Goal: Task Accomplishment & Management: Manage account settings

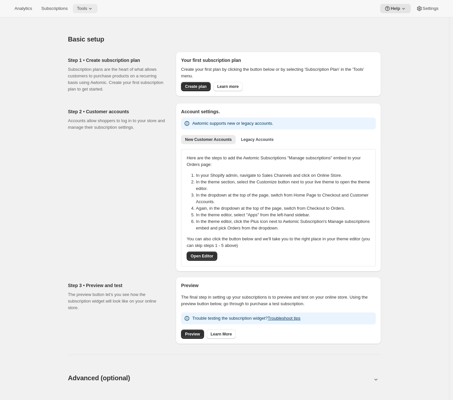
click at [86, 10] on span "Tools" at bounding box center [82, 8] width 10 height 5
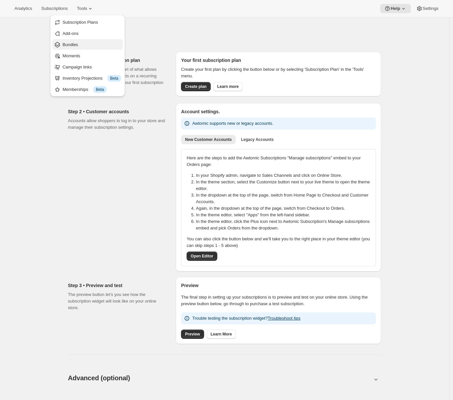
click at [81, 49] on button "Bundles" at bounding box center [87, 44] width 71 height 11
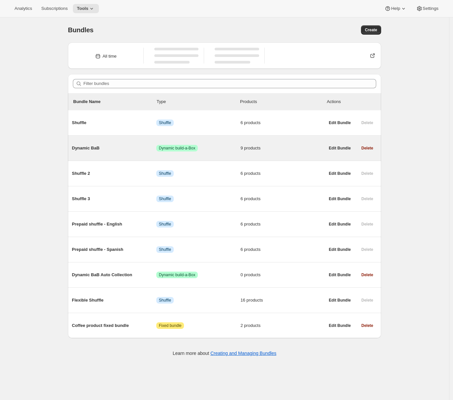
click at [121, 147] on span "Dynamic BaB" at bounding box center [114, 148] width 84 height 7
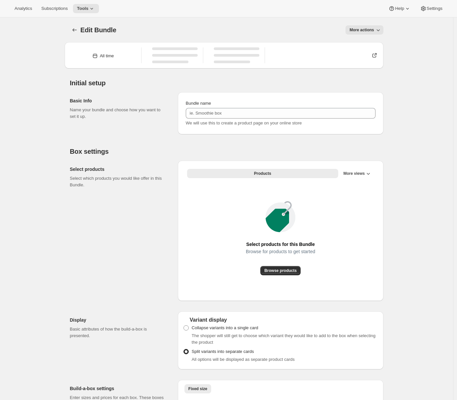
type input "Dynamic BaB"
radio input "true"
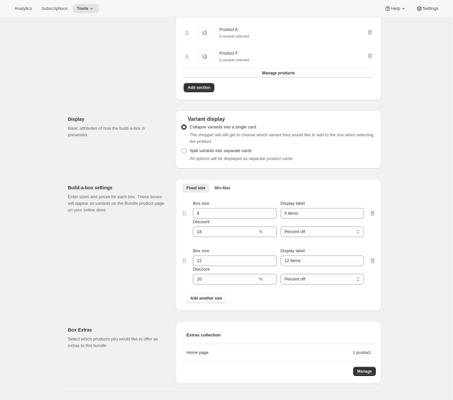
scroll to position [604, 0]
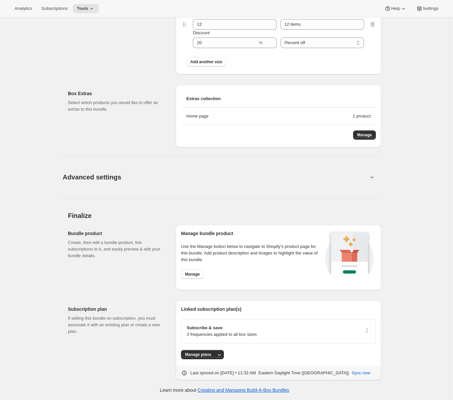
click at [231, 180] on button "Advanced settings" at bounding box center [215, 176] width 313 height 25
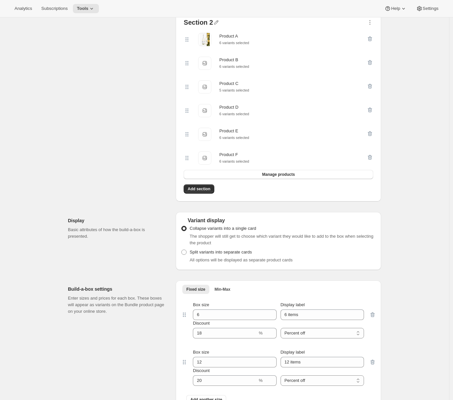
scroll to position [229, 0]
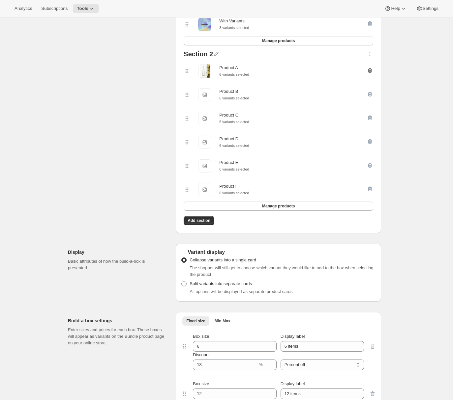
click at [371, 72] on icon "button" at bounding box center [370, 70] width 7 height 7
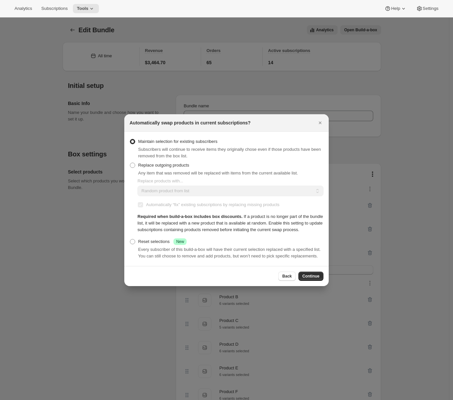
scroll to position [80, 0]
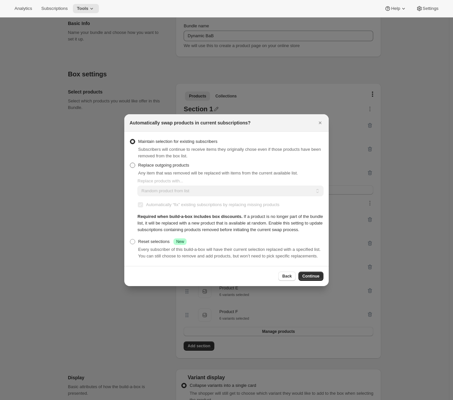
click at [147, 163] on span "Replace outgoing products" at bounding box center [163, 165] width 51 height 5
click at [130, 163] on input "Replace outgoing products" at bounding box center [130, 163] width 0 height 0
radio input "true"
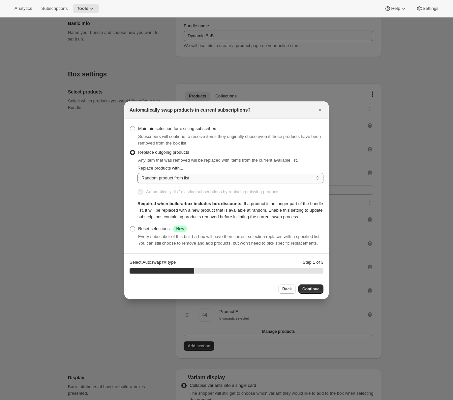
click at [160, 173] on select "Random product from list Matching product type Select specific replacements" at bounding box center [230, 178] width 186 height 11
click at [137, 173] on select "Random product from list Matching product type Select specific replacements" at bounding box center [230, 178] width 186 height 11
click at [161, 173] on select "Random product from list Matching product type Select specific replacements" at bounding box center [230, 178] width 186 height 11
click at [137, 173] on select "Random product from list Matching product type Select specific replacements" at bounding box center [230, 178] width 186 height 11
click at [161, 174] on select "Random product from list Matching product type Select specific replacements" at bounding box center [230, 178] width 186 height 11
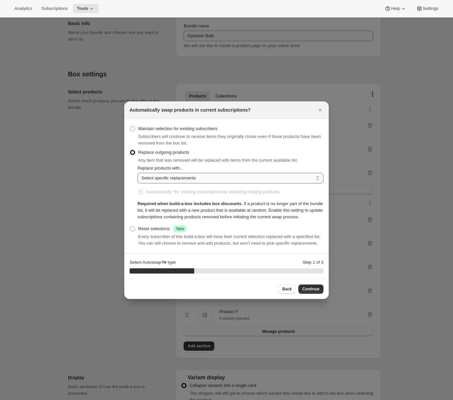
click at [137, 173] on select "Random product from list Matching product type Select specific replacements" at bounding box center [230, 178] width 186 height 11
click at [157, 190] on span "Automatically “fix” existing subscriptions by replacing missing products" at bounding box center [212, 192] width 133 height 5
click at [149, 173] on select "Random product from list Matching product type Select specific replacements" at bounding box center [230, 178] width 186 height 11
click at [137, 173] on select "Random product from list Matching product type Select specific replacements" at bounding box center [230, 178] width 186 height 11
click at [152, 173] on select "Random product from list Matching product type Select specific replacements" at bounding box center [230, 178] width 186 height 11
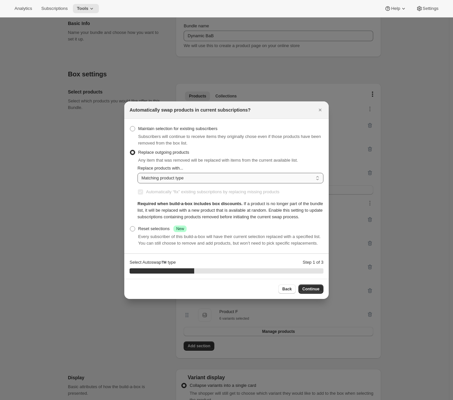
select select "selection"
click at [137, 173] on select "Random product from list Matching product type Select specific replacements" at bounding box center [230, 178] width 186 height 11
click at [144, 228] on div "Reset selections Success New" at bounding box center [162, 229] width 48 height 7
click at [130, 227] on input "Reset selections Success New" at bounding box center [130, 226] width 0 height 0
radio input "true"
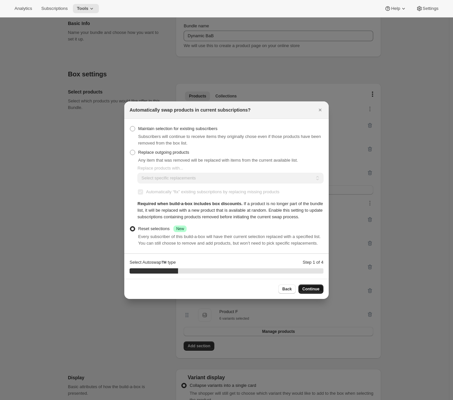
click at [313, 292] on span "Continue" at bounding box center [310, 289] width 17 height 5
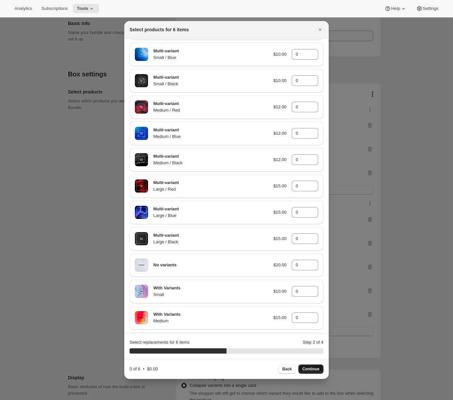
scroll to position [0, 0]
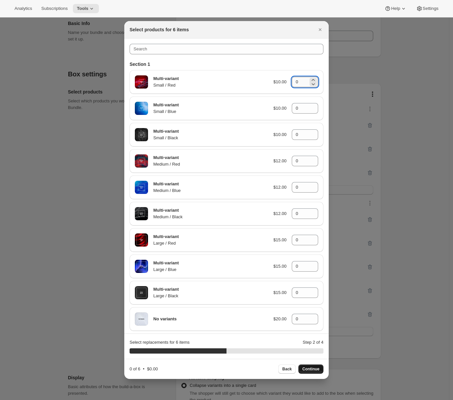
drag, startPoint x: 298, startPoint y: 84, endPoint x: 289, endPoint y: 81, distance: 9.3
click at [292, 81] on input "0" at bounding box center [300, 82] width 16 height 11
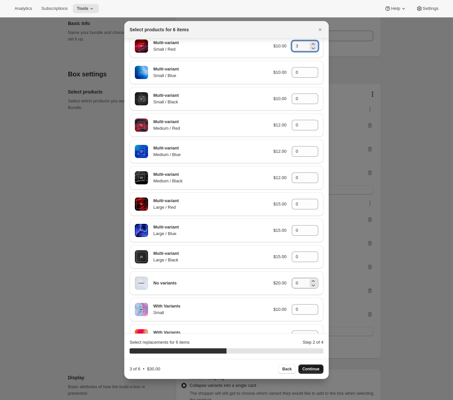
type input "3"
drag, startPoint x: 295, startPoint y: 281, endPoint x: 288, endPoint y: 281, distance: 6.3
click at [292, 281] on input "0" at bounding box center [300, 283] width 16 height 11
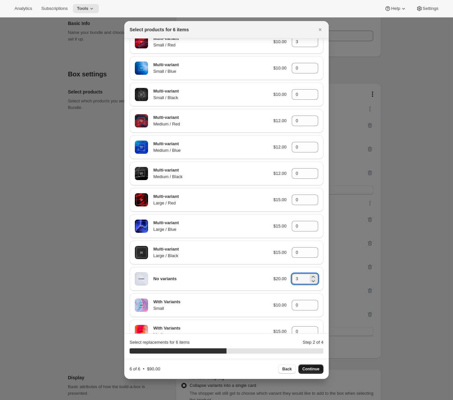
drag, startPoint x: 293, startPoint y: 279, endPoint x: 284, endPoint y: 279, distance: 8.9
click at [284, 279] on div "No variants $20.00 3" at bounding box center [226, 279] width 183 height 13
drag, startPoint x: 296, startPoint y: 280, endPoint x: 286, endPoint y: 279, distance: 9.9
click at [286, 280] on div "No variants $20.00 1" at bounding box center [226, 279] width 183 height 13
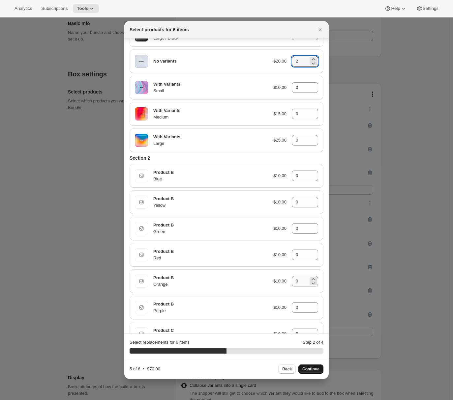
scroll to position [282, 0]
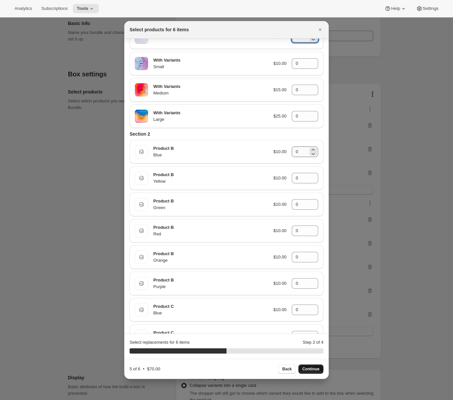
type input "2"
drag, startPoint x: 295, startPoint y: 153, endPoint x: 287, endPoint y: 152, distance: 7.7
click at [287, 152] on div "Blue Product B Blue $10.00 0" at bounding box center [226, 151] width 183 height 13
type input "1"
click at [310, 367] on button "Continue" at bounding box center [310, 369] width 25 height 9
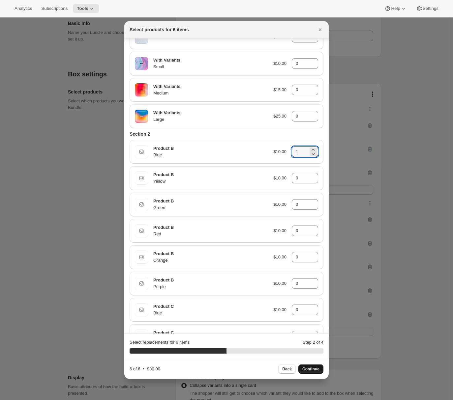
type input "0"
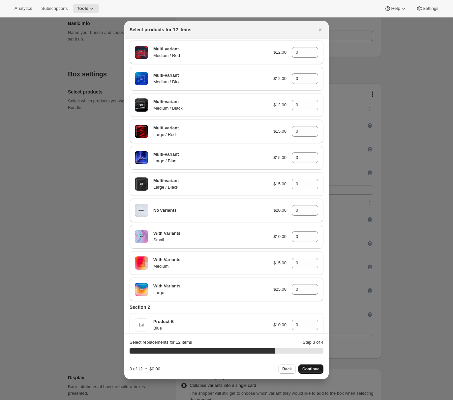
scroll to position [0, 0]
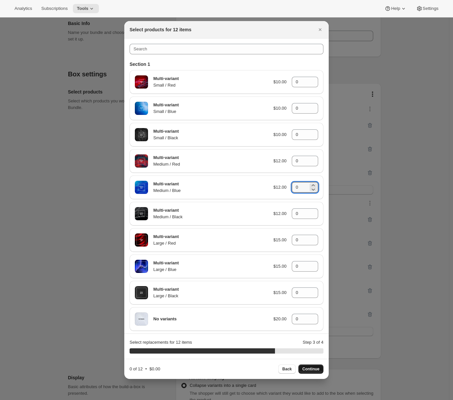
drag, startPoint x: 299, startPoint y: 186, endPoint x: 287, endPoint y: 186, distance: 11.9
click at [287, 186] on div "Multi-variant Medium / Blue $12.00 0" at bounding box center [226, 187] width 183 height 13
type input "5"
drag, startPoint x: 295, startPoint y: 318, endPoint x: 282, endPoint y: 317, distance: 13.2
click at [282, 318] on div "No variants $20.00 0" at bounding box center [226, 319] width 183 height 13
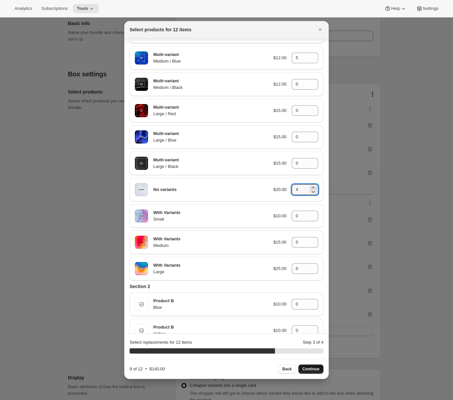
scroll to position [239, 0]
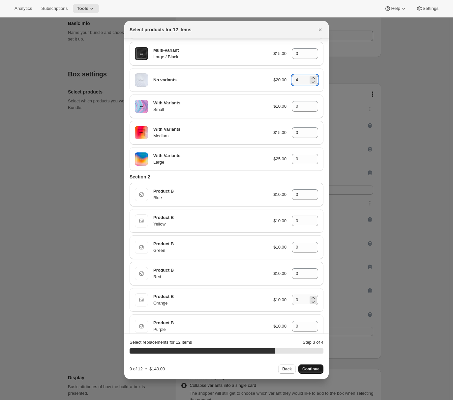
type input "4"
drag, startPoint x: 296, startPoint y: 301, endPoint x: 284, endPoint y: 301, distance: 11.9
click at [284, 301] on div "Orange Product B Orange $10.00 0" at bounding box center [226, 300] width 183 height 13
type input "3"
click at [313, 370] on span "Continue" at bounding box center [310, 369] width 17 height 5
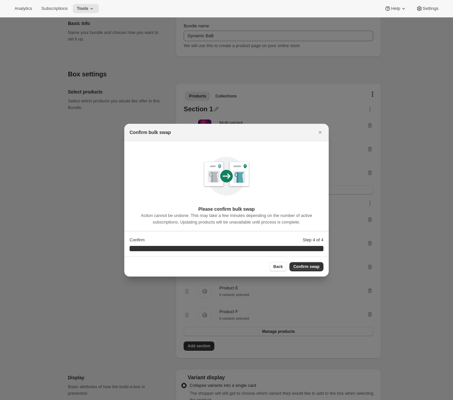
scroll to position [0, 0]
click at [301, 269] on span "Confirm swap" at bounding box center [306, 266] width 26 height 5
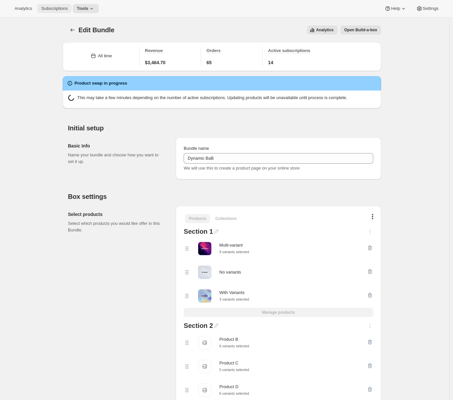
click at [60, 7] on span "Subscriptions" at bounding box center [54, 8] width 26 height 5
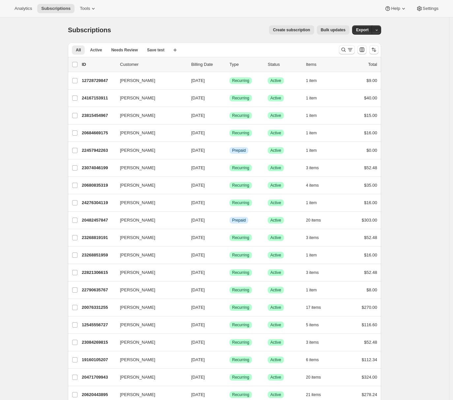
click at [341, 29] on span "Bulk updates" at bounding box center [333, 29] width 25 height 5
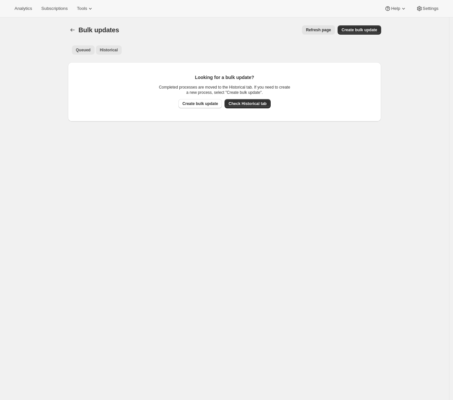
click at [111, 48] on span "Historical" at bounding box center [109, 49] width 18 height 5
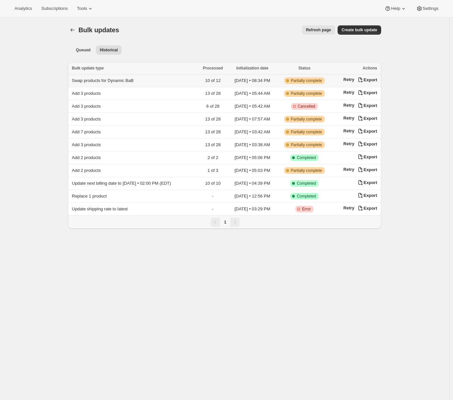
click at [133, 81] on span "Swap products for Dynamic BaB" at bounding box center [103, 80] width 62 height 5
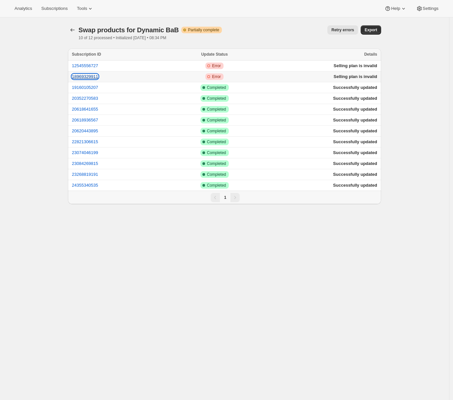
click at [98, 77] on button "18969329911" at bounding box center [85, 76] width 26 height 5
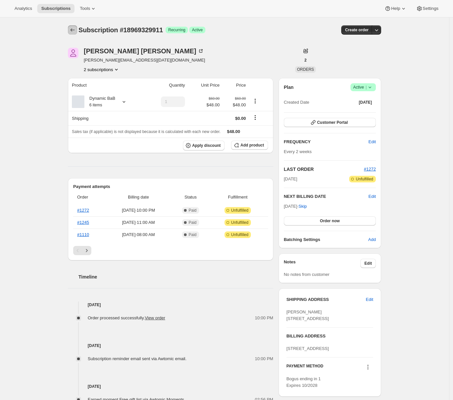
click at [76, 34] on button "Subscriptions" at bounding box center [72, 29] width 9 height 9
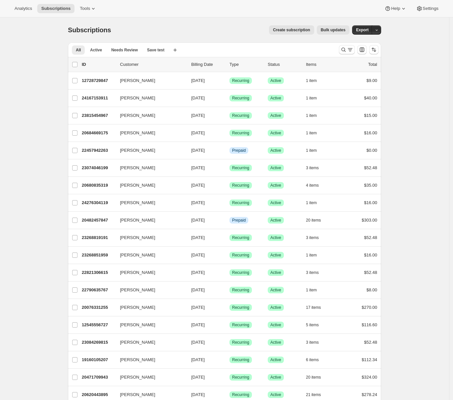
click at [330, 31] on span "Bulk updates" at bounding box center [333, 29] width 25 height 5
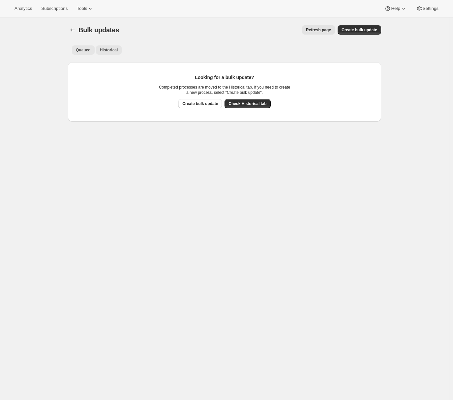
click at [114, 48] on span "Historical" at bounding box center [109, 49] width 18 height 5
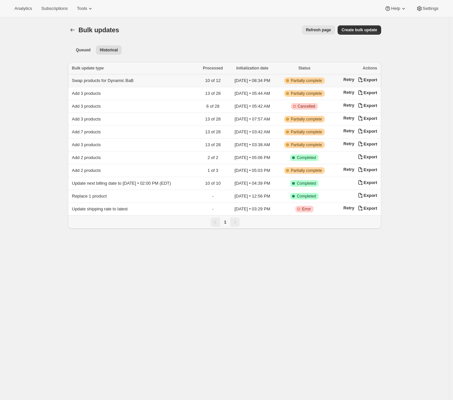
click at [100, 80] on span "Swap products for Dynamic BaB" at bounding box center [103, 80] width 62 height 5
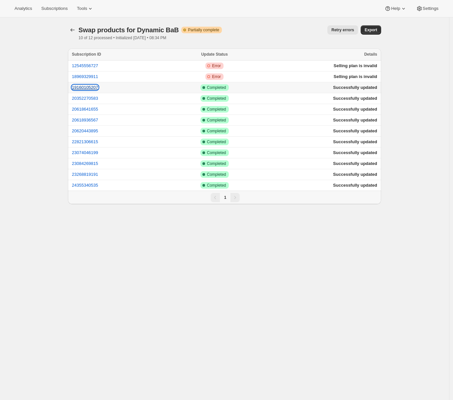
click at [93, 88] on button "19160105207" at bounding box center [85, 87] width 26 height 5
click at [86, 99] on button "20352270583" at bounding box center [85, 98] width 26 height 5
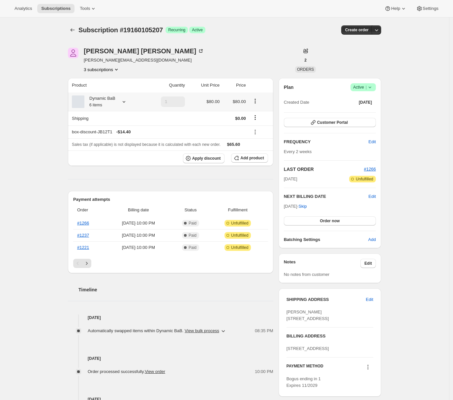
click at [120, 101] on div at bounding box center [122, 102] width 9 height 7
drag, startPoint x: 41, startPoint y: 75, endPoint x: 46, endPoint y: 78, distance: 6.1
click at [41, 75] on div "Subscription #19160105207. This page is ready Subscription #19160105207 Success…" at bounding box center [224, 277] width 449 height 521
click at [226, 330] on icon "button" at bounding box center [223, 331] width 7 height 7
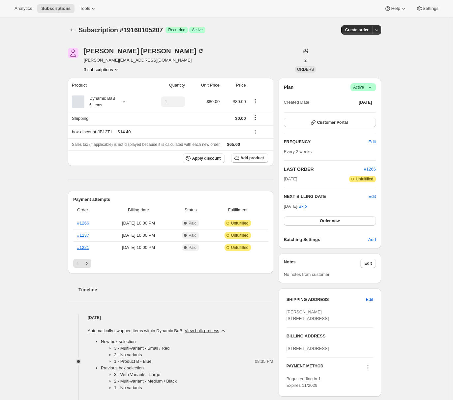
scroll to position [40, 0]
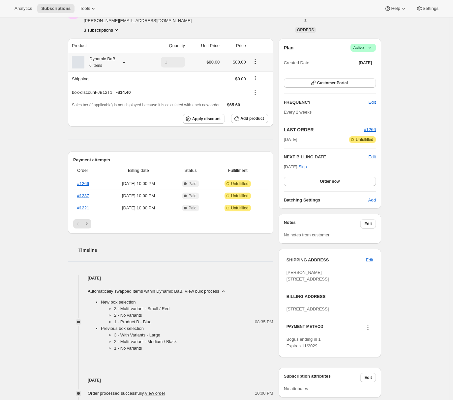
click at [122, 60] on div at bounding box center [122, 62] width 9 height 7
click at [29, 37] on div "Subscription #19160105207. This page is ready Subscription #19160105207 Success…" at bounding box center [224, 269] width 449 height 582
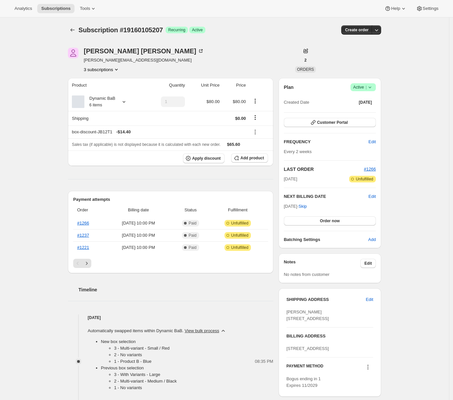
scroll to position [199, 0]
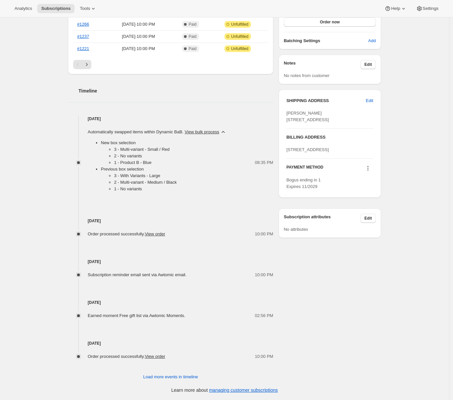
click at [226, 131] on icon "button" at bounding box center [223, 132] width 7 height 7
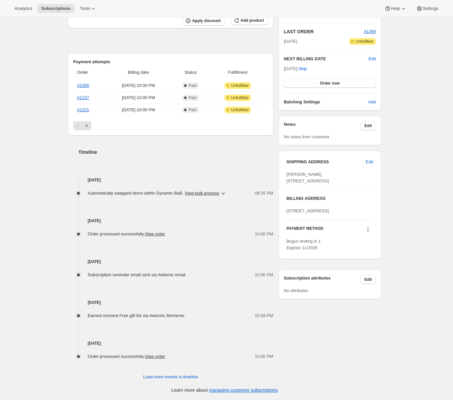
scroll to position [138, 0]
click at [226, 192] on icon "button" at bounding box center [223, 193] width 7 height 7
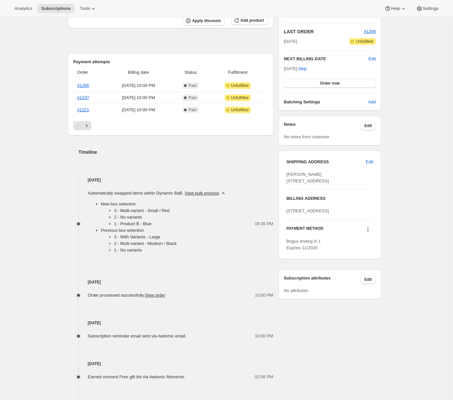
click at [226, 194] on icon "button" at bounding box center [223, 193] width 7 height 7
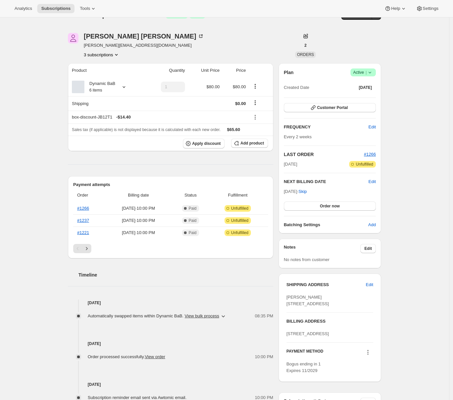
scroll to position [0, 0]
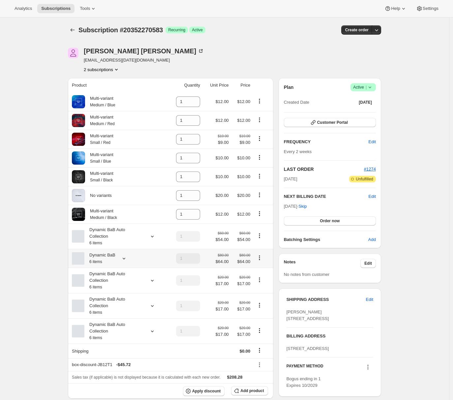
click at [123, 259] on icon at bounding box center [124, 258] width 7 height 7
click at [319, 48] on div "Adrian Andrade awtomictester+may17@gmail.com 2 subscriptions" at bounding box center [224, 60] width 313 height 25
click at [427, 10] on span "Settings" at bounding box center [431, 8] width 16 height 5
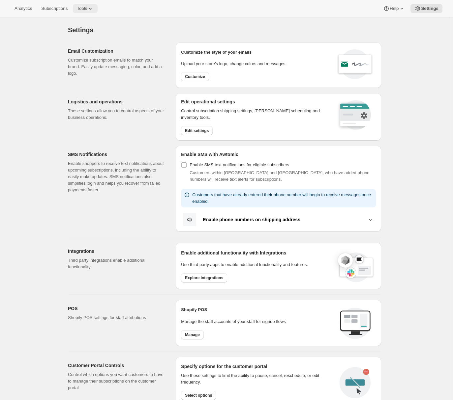
click at [92, 11] on icon at bounding box center [90, 8] width 7 height 7
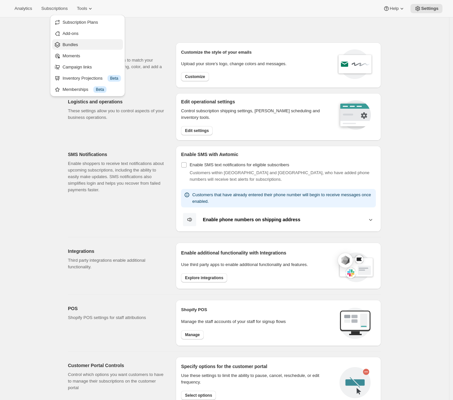
click at [81, 45] on span "Bundles" at bounding box center [92, 45] width 58 height 7
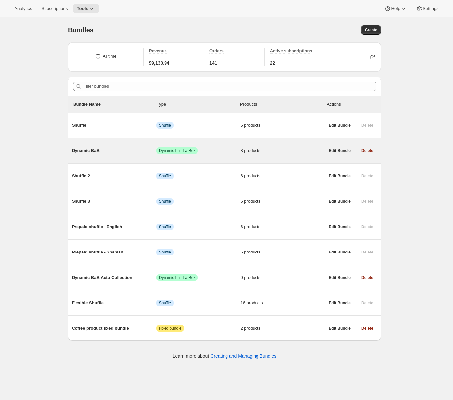
click at [119, 156] on div "Dynamic BaB Success Dynamic build-a-Box 8 products" at bounding box center [198, 150] width 253 height 17
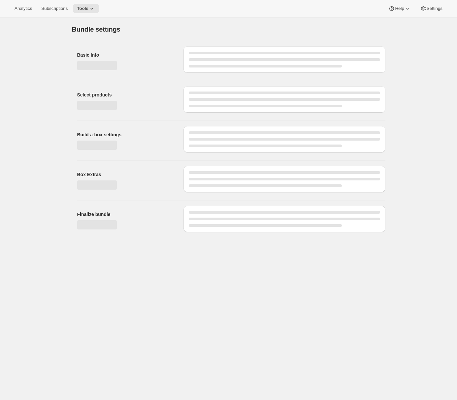
type input "Dynamic BaB"
radio input "true"
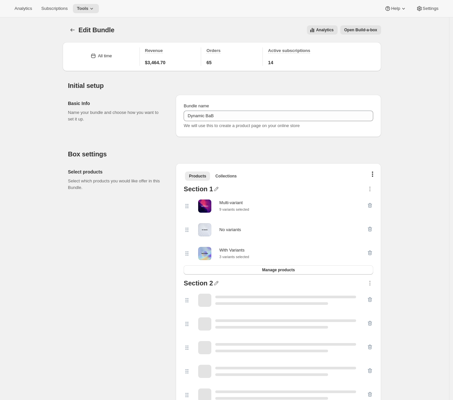
scroll to position [130, 0]
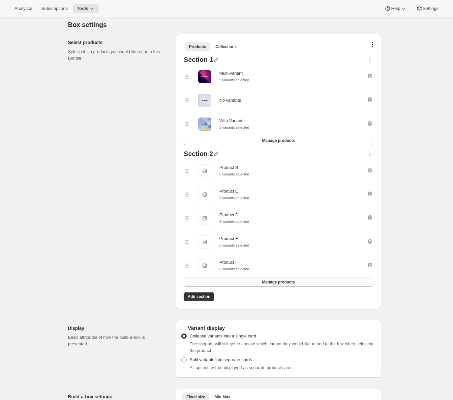
click at [284, 285] on span "Manage products" at bounding box center [278, 282] width 33 height 5
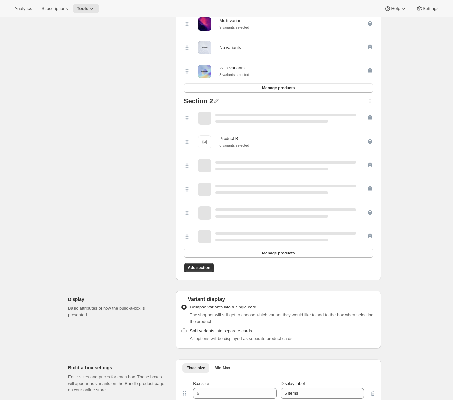
scroll to position [250, 0]
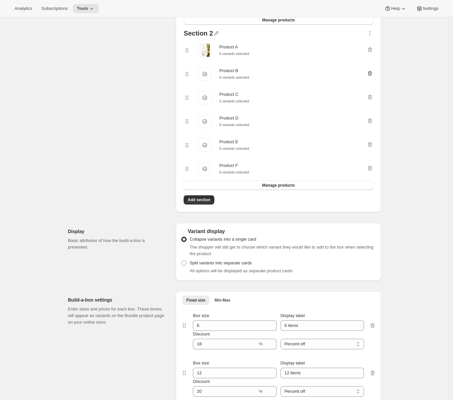
click at [371, 75] on icon "button" at bounding box center [370, 73] width 7 height 7
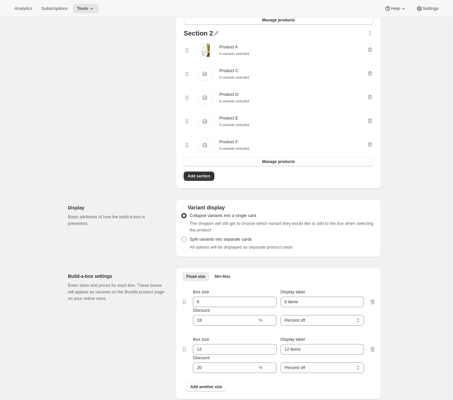
scroll to position [0, 0]
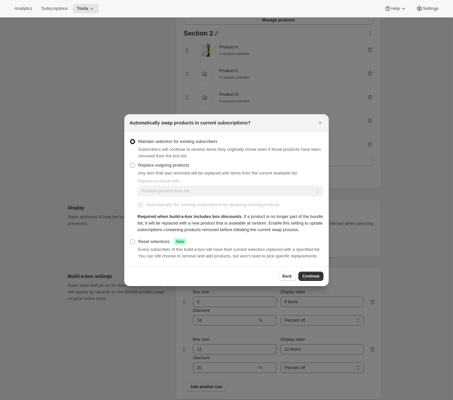
click at [158, 163] on span "Replace outgoing products" at bounding box center [163, 165] width 51 height 5
click at [130, 163] on input "Replace outgoing products" at bounding box center [130, 163] width 0 height 0
radio input "true"
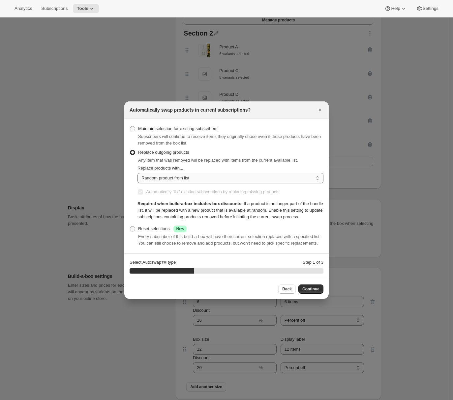
click at [170, 173] on select "Random product from list Matching product type Select specific replacements" at bounding box center [230, 178] width 186 height 11
select select "selection"
click at [137, 173] on select "Random product from list Matching product type Select specific replacements" at bounding box center [230, 178] width 186 height 11
click at [309, 291] on button "Continue" at bounding box center [310, 289] width 25 height 9
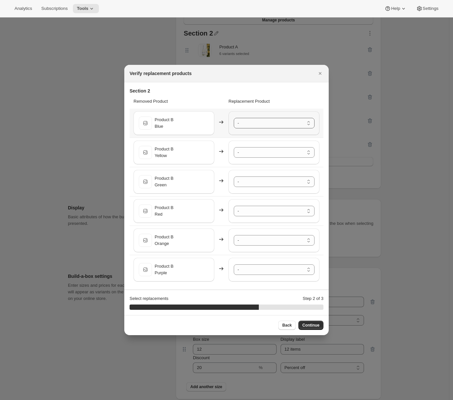
click at [250, 123] on select "- Product A - Blue Product A - Yellow Product A - Green Product A - Red Product…" at bounding box center [274, 123] width 81 height 11
click at [252, 151] on select "- Product A - Blue Product A - Yellow Product A - Green Product A - Red Product…" at bounding box center [274, 152] width 81 height 11
click at [263, 182] on select "- Product A - Blue Product A - Yellow Product A - Green Product A - Red Product…" at bounding box center [274, 182] width 81 height 11
click at [268, 205] on div "- Product A - Blue Product A - Yellow Product A - Green Product A - Red Product…" at bounding box center [273, 211] width 91 height 24
click at [271, 212] on select "- Product A - Blue Product A - Yellow Product A - Green Product A - Red Product…" at bounding box center [274, 211] width 81 height 11
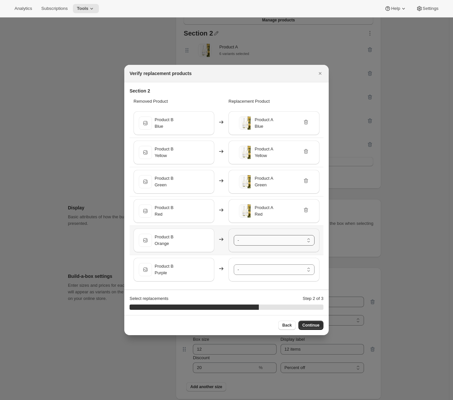
click at [266, 242] on select "- Product A - Blue Product A - Yellow Product A - Green Product A - Red Product…" at bounding box center [274, 240] width 81 height 11
drag, startPoint x: 266, startPoint y: 242, endPoint x: 275, endPoint y: 272, distance: 31.6
click at [275, 272] on select "- Product A - Blue Product A - Yellow Product A - Green Product A - Red Product…" at bounding box center [274, 270] width 81 height 11
click at [317, 327] on span "Continue" at bounding box center [310, 325] width 17 height 5
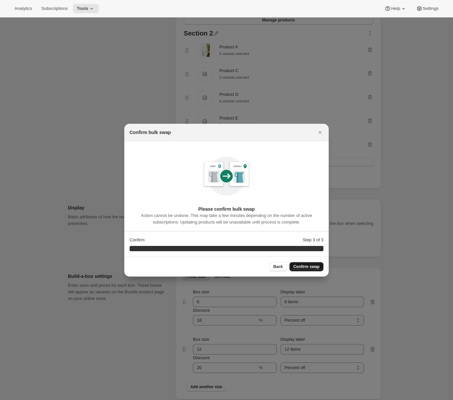
click at [301, 267] on span "Confirm swap" at bounding box center [306, 266] width 26 height 5
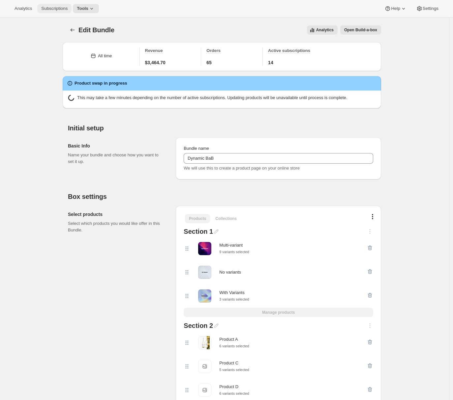
click at [49, 12] on button "Subscriptions" at bounding box center [54, 8] width 34 height 9
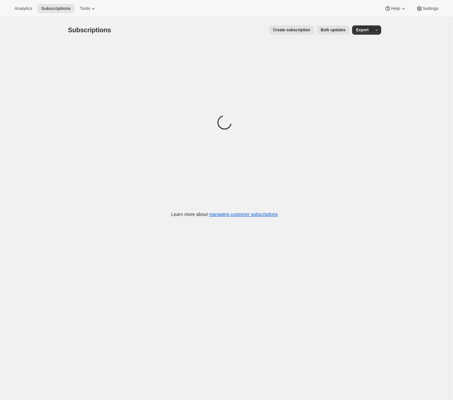
click at [335, 32] on span "Bulk updates" at bounding box center [333, 29] width 25 height 5
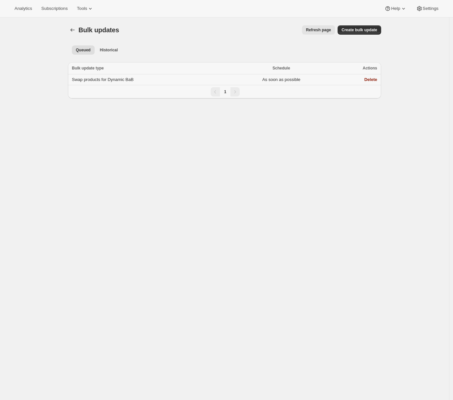
click at [105, 78] on span "Swap products for Dynamic BaB" at bounding box center [103, 79] width 62 height 5
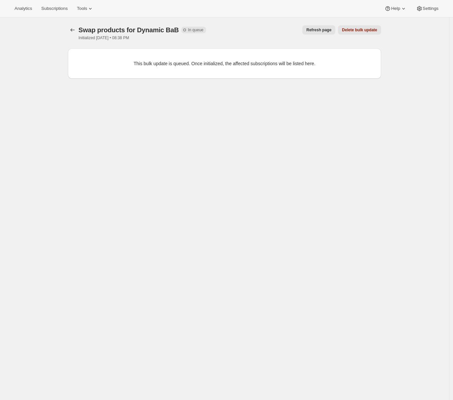
click at [315, 30] on span "Refresh page" at bounding box center [318, 29] width 25 height 5
click at [311, 28] on span "Refresh page" at bounding box center [318, 29] width 25 height 5
click at [310, 31] on span "Refresh page" at bounding box center [318, 29] width 25 height 5
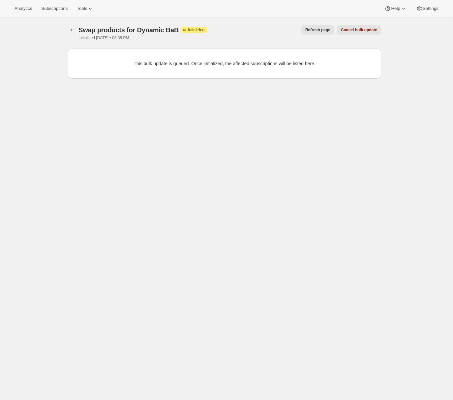
click at [309, 33] on button "Refresh page" at bounding box center [317, 29] width 33 height 9
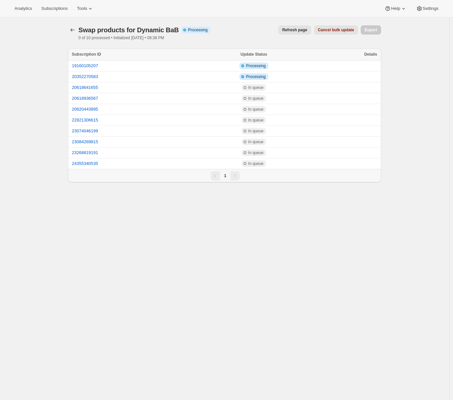
click at [292, 30] on span "Refresh page" at bounding box center [294, 29] width 25 height 5
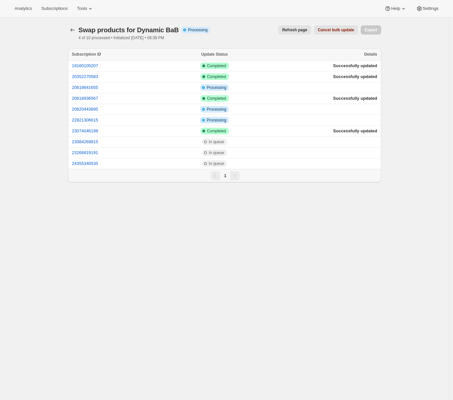
click at [292, 30] on span "Refresh page" at bounding box center [294, 29] width 25 height 5
click at [298, 27] on button "Refresh page" at bounding box center [294, 29] width 33 height 9
click at [297, 32] on span "Refresh page" at bounding box center [294, 29] width 25 height 5
click at [81, 67] on button "19160105207" at bounding box center [85, 65] width 26 height 5
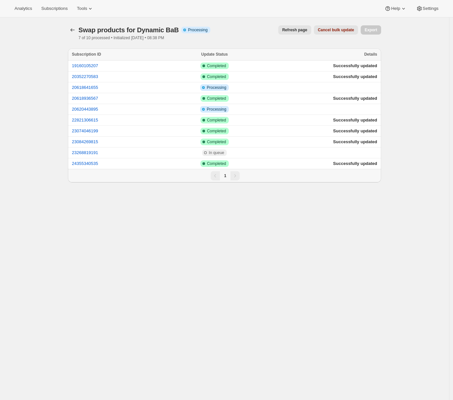
click at [290, 31] on span "Refresh page" at bounding box center [294, 29] width 25 height 5
click at [303, 31] on span "Refresh page" at bounding box center [294, 29] width 25 height 5
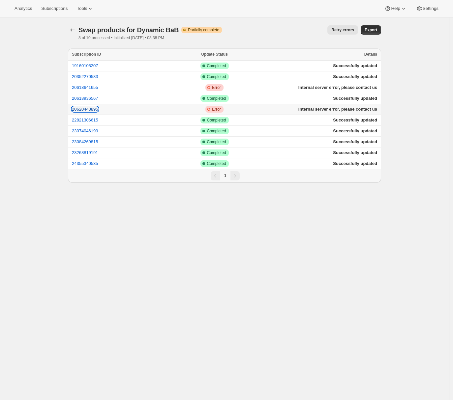
click at [96, 108] on button "20620443895" at bounding box center [85, 109] width 26 height 5
click at [96, 89] on button "20618641655" at bounding box center [85, 87] width 26 height 5
click at [428, 11] on span "Settings" at bounding box center [431, 8] width 16 height 5
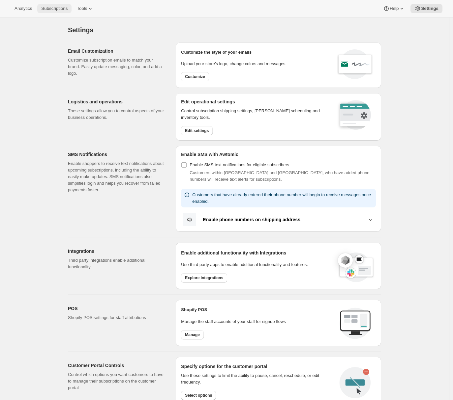
click at [61, 4] on button "Subscriptions" at bounding box center [54, 8] width 34 height 9
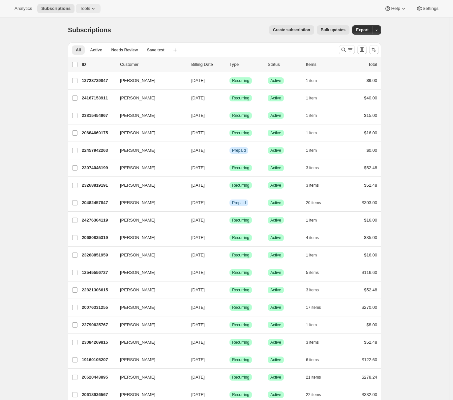
click at [93, 10] on icon at bounding box center [93, 8] width 7 height 7
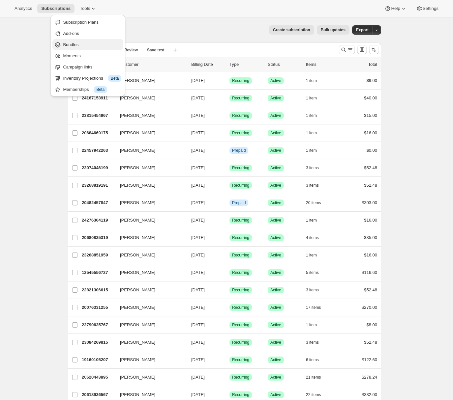
click at [81, 44] on span "Bundles" at bounding box center [92, 45] width 58 height 7
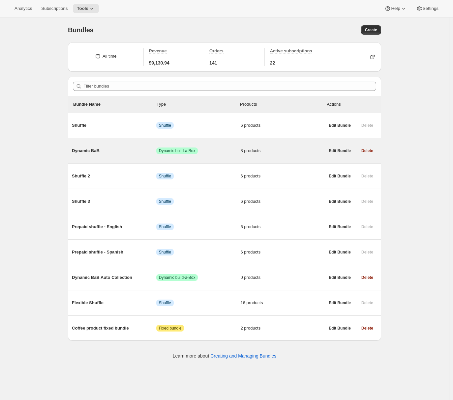
click at [133, 157] on div "Dynamic BaB Success Dynamic build-a-Box 8 products" at bounding box center [198, 150] width 253 height 17
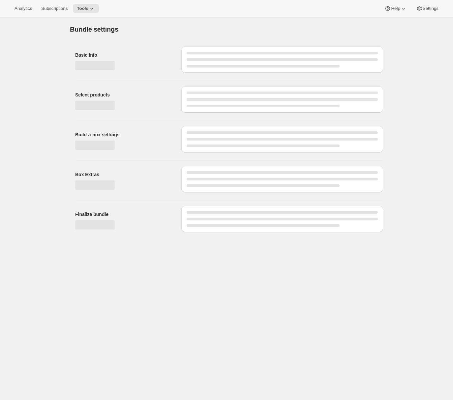
type input "Dynamic BaB"
radio input "true"
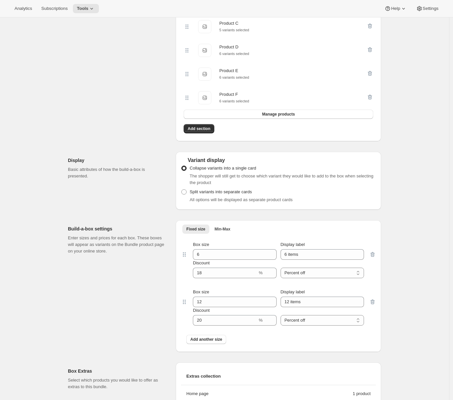
scroll to position [423, 0]
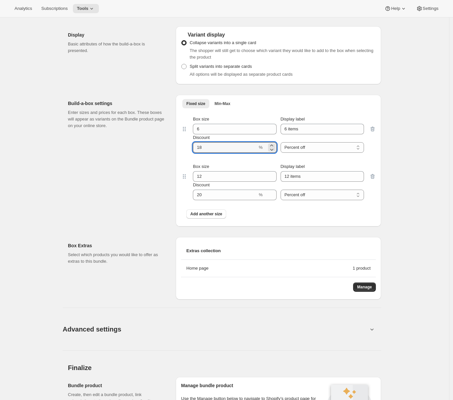
drag, startPoint x: 212, startPoint y: 152, endPoint x: 194, endPoint y: 149, distance: 18.1
click at [194, 149] on div "Box size 6 Display label 6 items Discount % Percent off Amount off Percent off" at bounding box center [279, 134] width 182 height 37
type input "0"
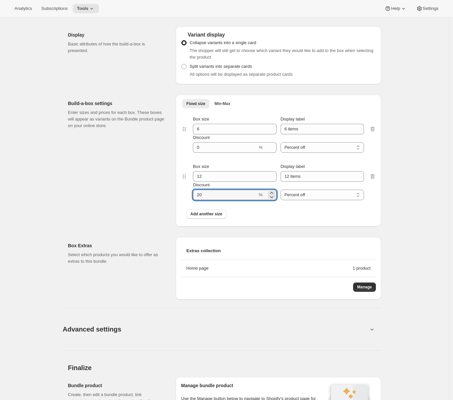
drag, startPoint x: 216, startPoint y: 199, endPoint x: 187, endPoint y: 196, distance: 29.2
click at [188, 196] on div "Box size 12 Display label 12 items Discount % Percent off Amount off Percent off" at bounding box center [278, 181] width 195 height 47
type input "0"
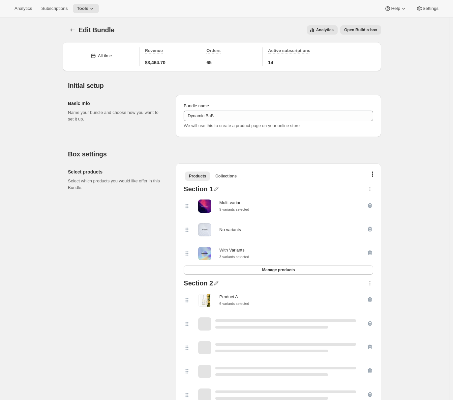
scroll to position [154, 0]
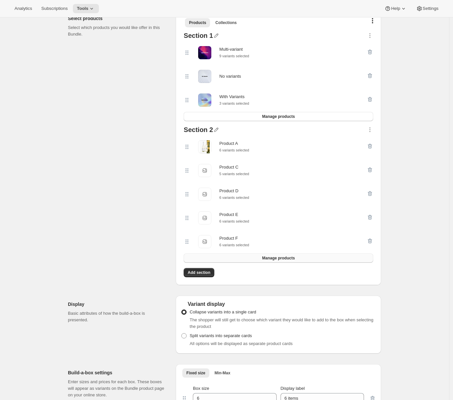
click at [221, 263] on button "Manage products" at bounding box center [279, 258] width 190 height 9
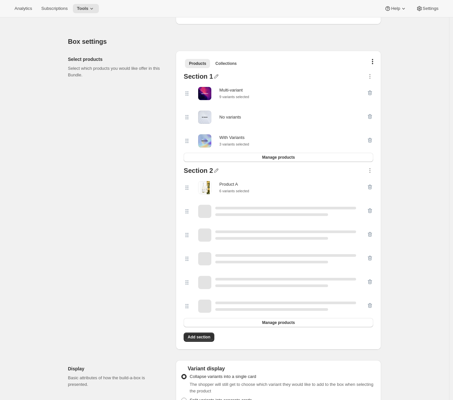
scroll to position [240, 0]
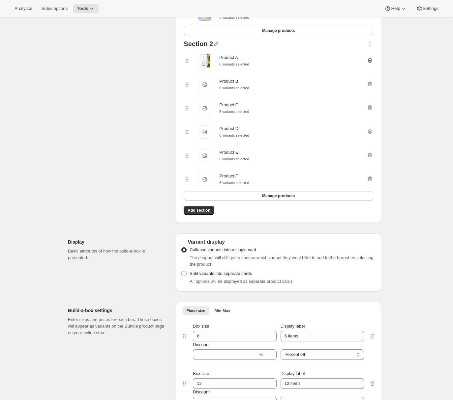
click at [371, 60] on icon "button" at bounding box center [370, 60] width 7 height 7
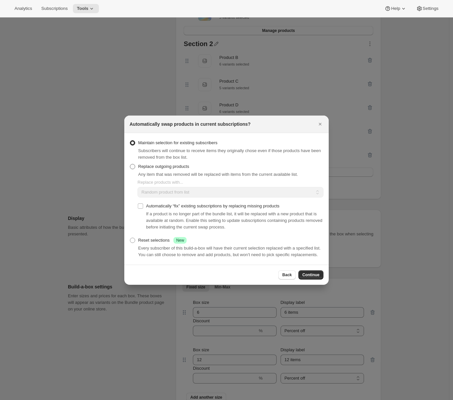
click at [158, 164] on span "Replace outgoing products" at bounding box center [163, 166] width 51 height 5
click at [130, 164] on input "Replace outgoing products" at bounding box center [130, 164] width 0 height 0
radio input "true"
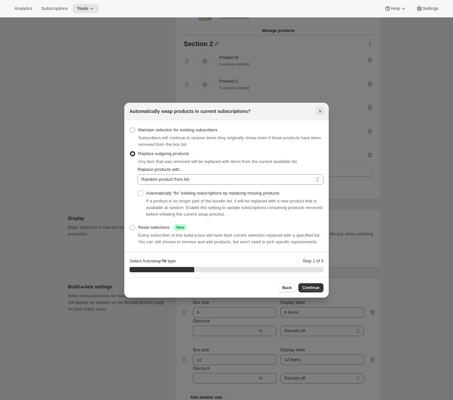
click at [320, 110] on icon "Close" at bounding box center [320, 111] width 3 height 3
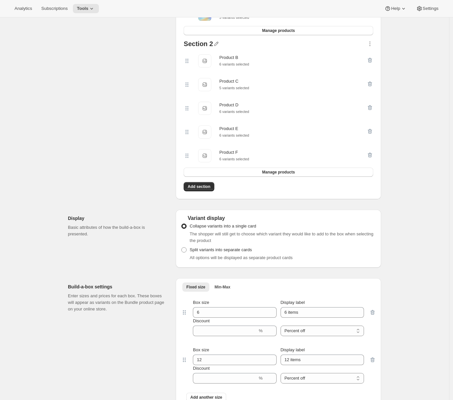
scroll to position [0, 0]
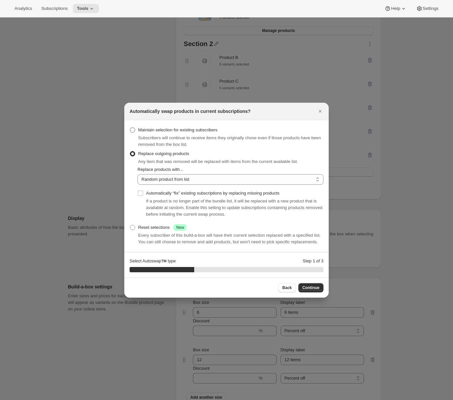
click at [160, 128] on span "Maintain selection for existing subscribers" at bounding box center [177, 130] width 79 height 5
click at [130, 128] on input "Maintain selection for existing subscribers" at bounding box center [130, 128] width 0 height 0
radio input "true"
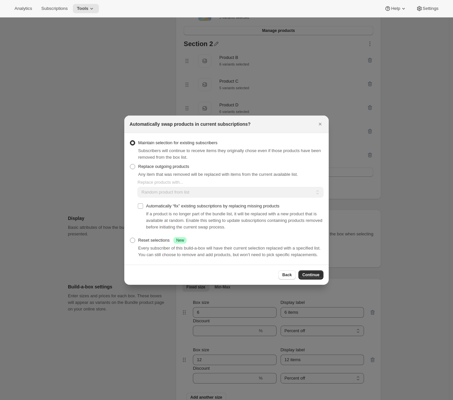
click at [315, 277] on span "Continue" at bounding box center [310, 275] width 17 height 5
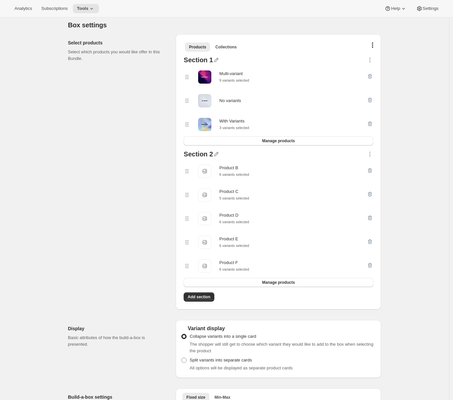
scroll to position [194, 0]
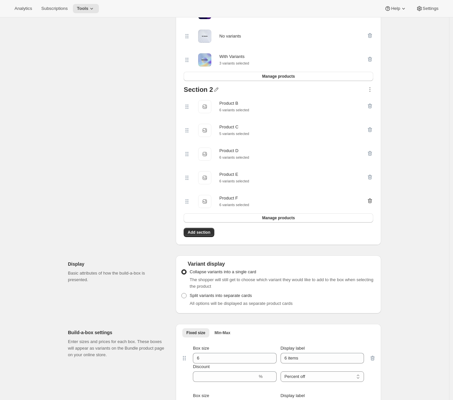
click at [370, 202] on icon "button" at bounding box center [369, 201] width 1 height 2
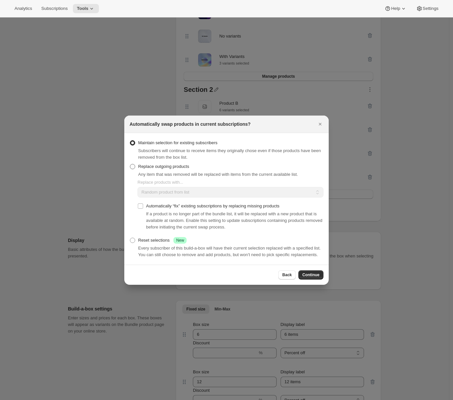
click at [177, 164] on span "Replace outgoing products" at bounding box center [163, 166] width 51 height 5
click at [130, 164] on input "Replace outgoing products" at bounding box center [130, 164] width 0 height 0
radio input "true"
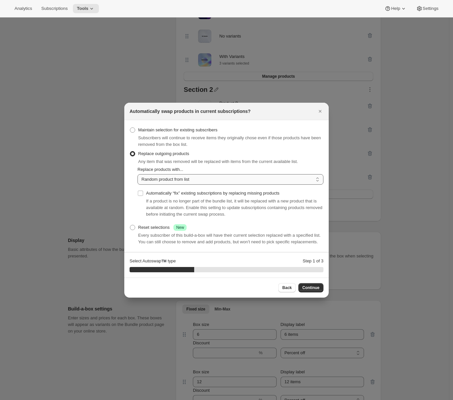
click at [215, 178] on select "Random product from list Matching product type Select specific replacements" at bounding box center [230, 179] width 186 height 11
click at [185, 192] on span "Automatically “fix” existing subscriptions by replacing missing products" at bounding box center [212, 193] width 133 height 5
click at [143, 192] on input "Automatically “fix” existing subscriptions by replacing missing products" at bounding box center [140, 193] width 5 height 5
checkbox input "true"
click at [313, 293] on button "Continue" at bounding box center [310, 287] width 25 height 9
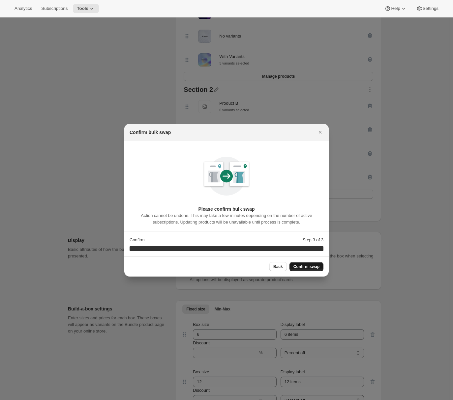
click at [312, 265] on span "Confirm swap" at bounding box center [306, 266] width 26 height 5
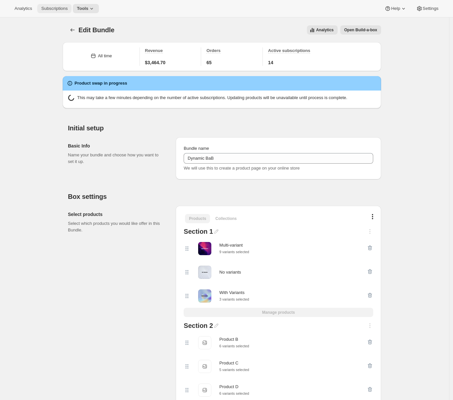
click at [60, 11] on span "Subscriptions" at bounding box center [54, 8] width 26 height 5
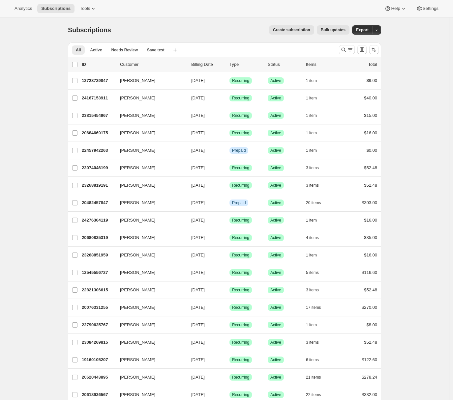
click at [339, 32] on span "Bulk updates" at bounding box center [333, 29] width 25 height 5
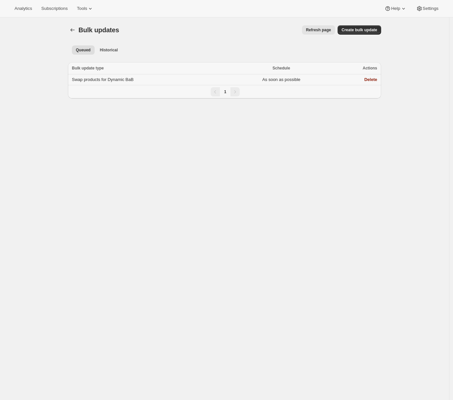
click at [157, 78] on td "Swap products for Dynamic BaB" at bounding box center [149, 79] width 163 height 11
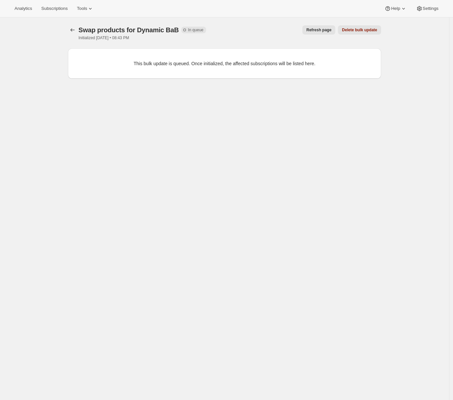
click at [315, 28] on span "Refresh page" at bounding box center [318, 29] width 25 height 5
click at [316, 32] on span "Refresh page" at bounding box center [318, 29] width 25 height 5
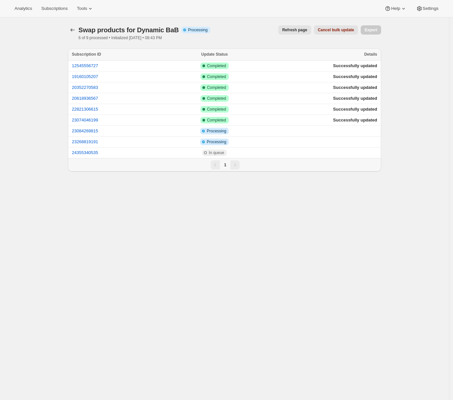
click at [292, 32] on span "Refresh page" at bounding box center [294, 29] width 25 height 5
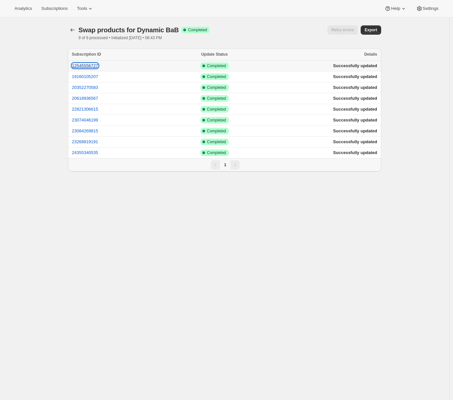
click at [98, 66] on button "12545556727" at bounding box center [85, 65] width 26 height 5
click at [90, 78] on button "19160105207" at bounding box center [85, 76] width 26 height 5
click at [53, 10] on span "Subscriptions" at bounding box center [54, 8] width 26 height 5
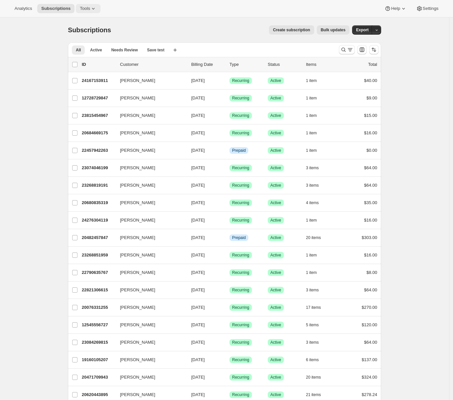
click at [93, 7] on icon at bounding box center [93, 8] width 7 height 7
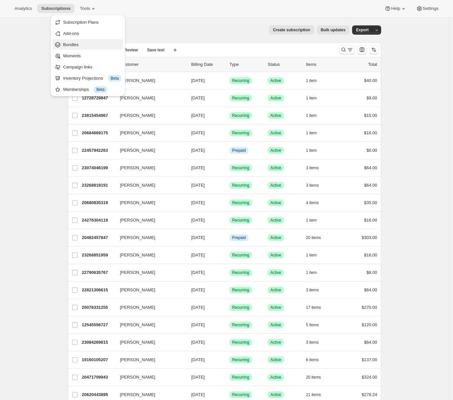
click at [80, 46] on span "Bundles" at bounding box center [92, 45] width 58 height 7
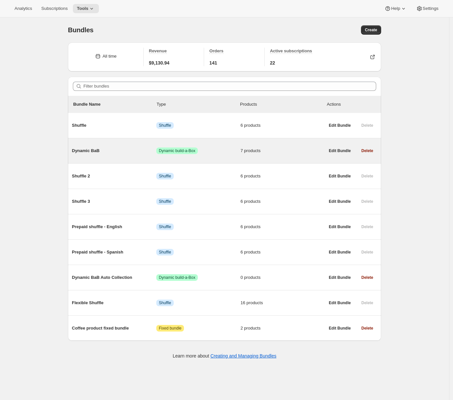
click at [130, 150] on span "Dynamic BaB" at bounding box center [114, 151] width 84 height 7
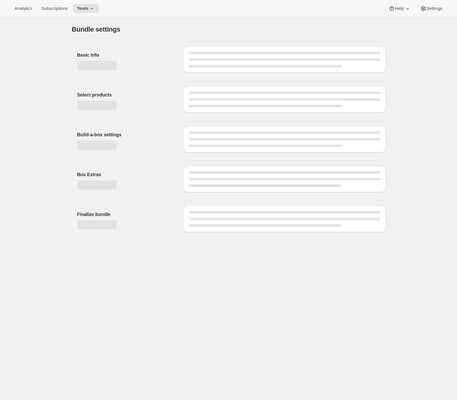
type input "Dynamic BaB"
radio input "true"
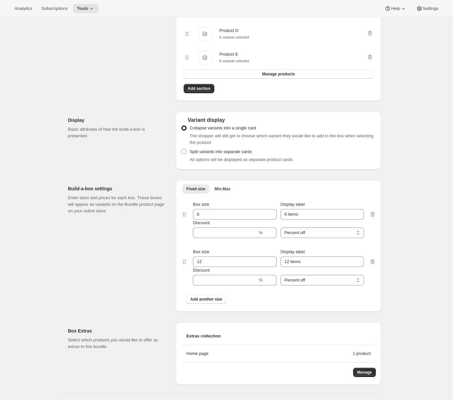
scroll to position [155, 0]
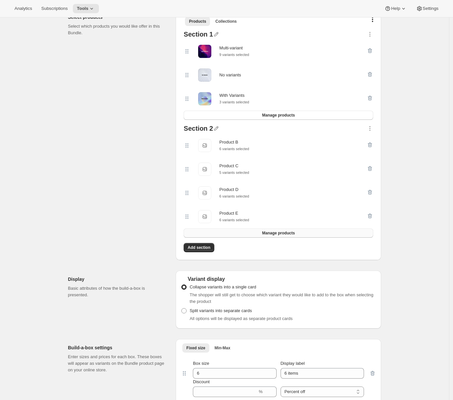
click at [240, 238] on button "Manage products" at bounding box center [279, 233] width 190 height 9
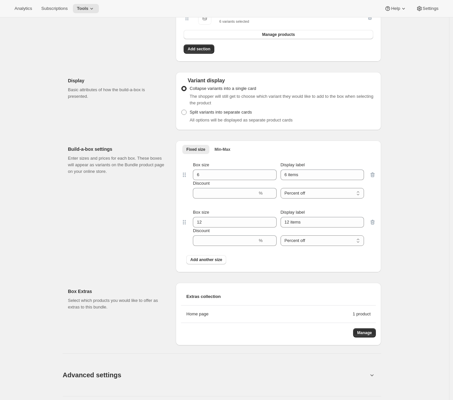
scroll to position [531, 0]
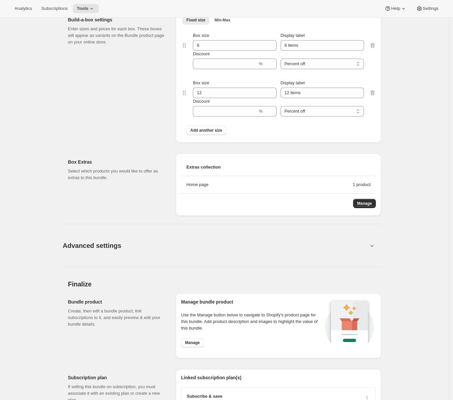
click at [225, 248] on button "Advanced settings" at bounding box center [215, 245] width 313 height 25
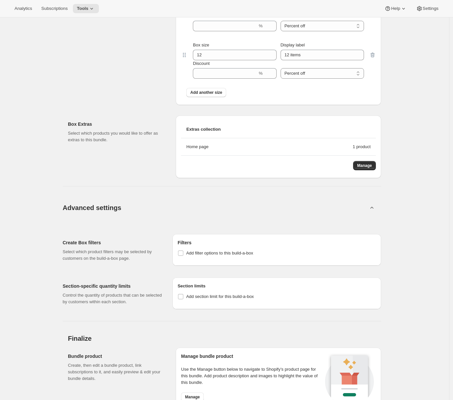
scroll to position [637, 0]
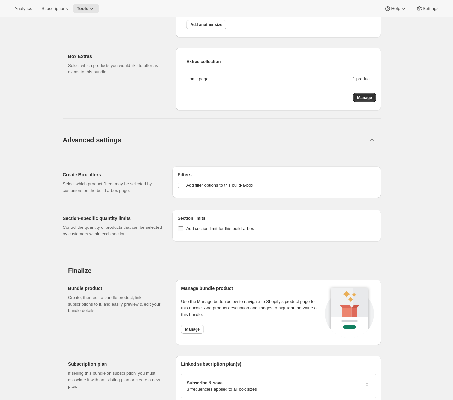
click at [185, 234] on label "Add section limit for this build-a-box" at bounding box center [216, 228] width 76 height 9
click at [183, 232] on input "Add section limit for this build-a-box" at bounding box center [180, 228] width 5 height 5
checkbox input "true"
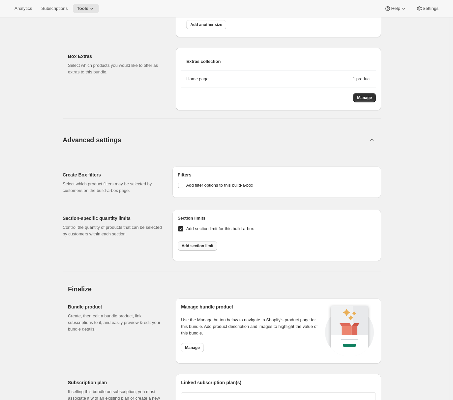
click at [198, 249] on span "Add section limit" at bounding box center [198, 246] width 32 height 5
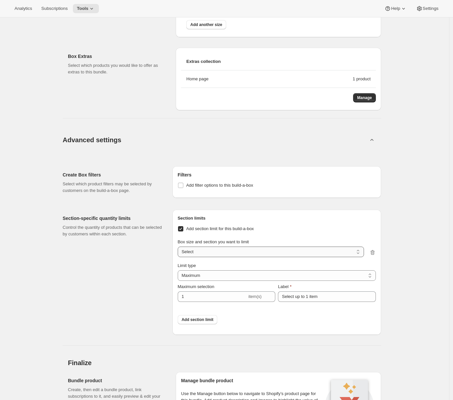
click at [213, 257] on select "6 items / Section 1 6 items / Section 2 12 items / Section 1 12 items / Section…" at bounding box center [271, 252] width 186 height 11
select select "gid://shopify/ProductVariant/49285354422519_0dce3113-bae6-4845-8b8f-470b2b2033d5"
click at [179, 252] on select "6 items / Section 1 6 items / Section 2 12 items / Section 1 12 items / Section…" at bounding box center [271, 252] width 186 height 11
click at [313, 300] on input "Select up to 1 item" at bounding box center [327, 297] width 98 height 11
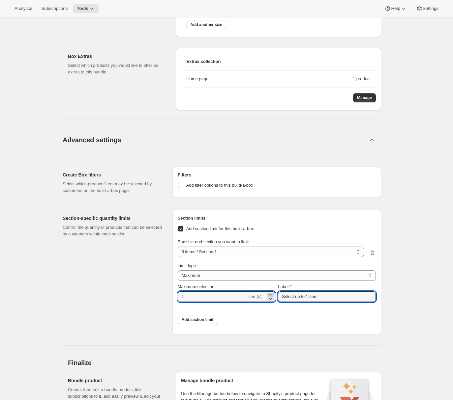
click at [272, 298] on icon at bounding box center [270, 295] width 7 height 7
type input "3"
click at [314, 299] on input "Select up to 1 item" at bounding box center [327, 297] width 98 height 11
click at [311, 300] on input "Select up to 1 item" at bounding box center [327, 297] width 98 height 11
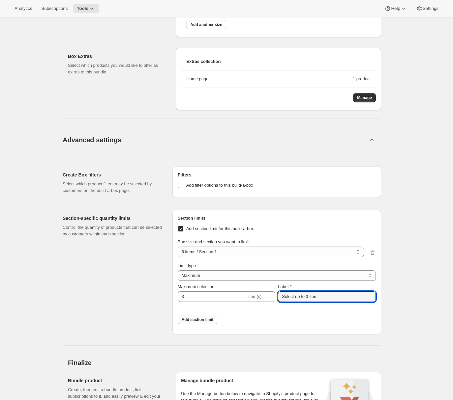
type input "Select up to 3 item"
click at [198, 323] on span "Add section limit" at bounding box center [198, 319] width 32 height 5
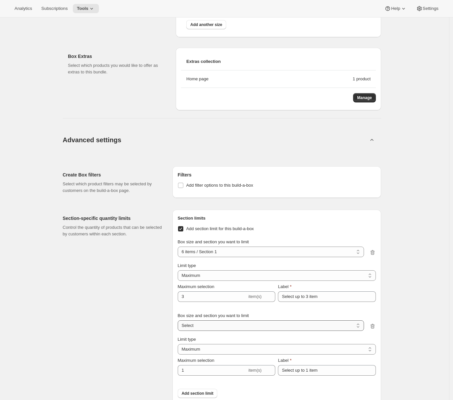
click at [205, 331] on select "6 items / Section 1 6 items / Section 2 12 items / Section 1 12 items / Section…" at bounding box center [271, 326] width 186 height 11
select select "gid://shopify/ProductVariant/49285354422519_fd2bf793-68e3-415f-a93b-89353a4c8312"
click at [179, 325] on select "6 items / Section 1 6 items / Section 2 12 items / Section 1 12 items / Section…" at bounding box center [271, 326] width 186 height 11
drag, startPoint x: 163, startPoint y: 355, endPoint x: 168, endPoint y: 352, distance: 6.8
click at [163, 355] on div "Section-specific quantity limits Control the quantity of products that can be s…" at bounding box center [115, 309] width 104 height 199
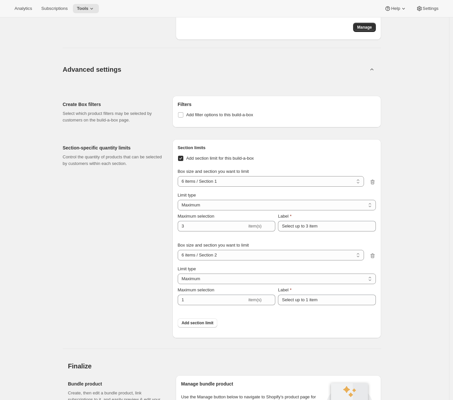
scroll to position [741, 0]
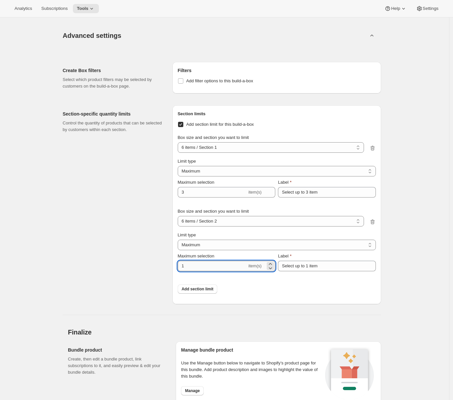
drag, startPoint x: 188, startPoint y: 271, endPoint x: 181, endPoint y: 270, distance: 6.3
click at [181, 270] on input "1" at bounding box center [213, 266] width 70 height 11
type input "3"
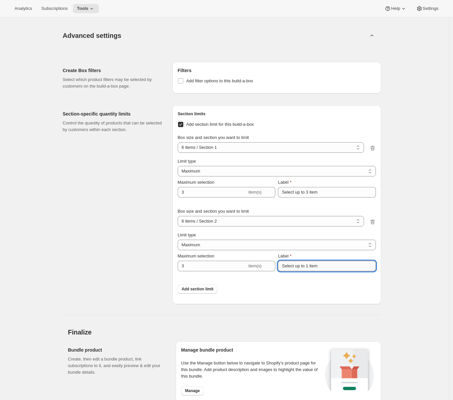
click at [311, 270] on input "Select up to 1 item" at bounding box center [327, 266] width 98 height 11
click at [348, 268] on input "Select up to 3 item" at bounding box center [327, 266] width 98 height 11
type input "Select up to 3 items"
click at [329, 197] on input "Select up to 3 item" at bounding box center [327, 192] width 98 height 11
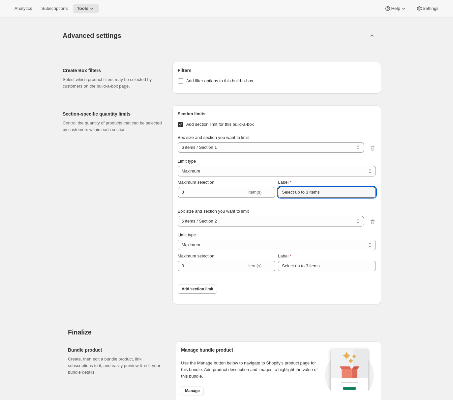
type input "Select up to 3 items"
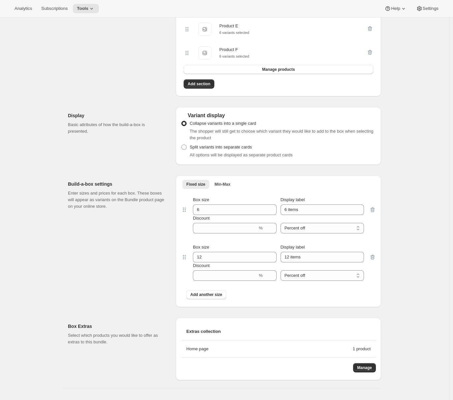
scroll to position [174, 0]
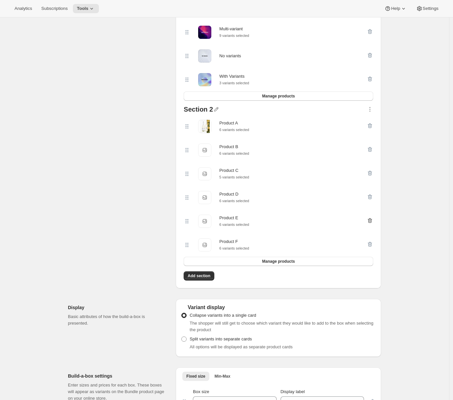
click at [370, 224] on icon "button" at bounding box center [370, 221] width 7 height 7
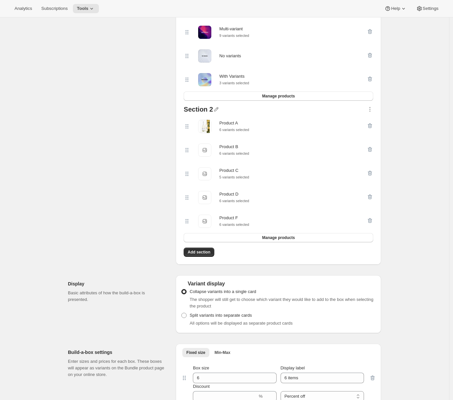
scroll to position [0, 0]
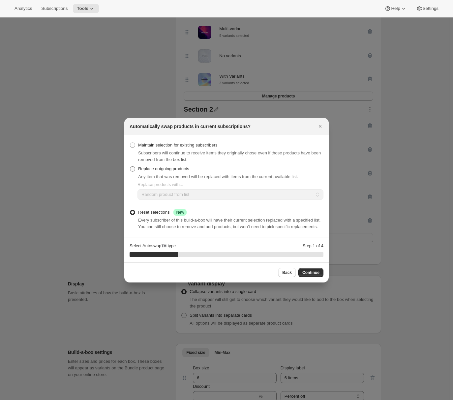
click at [134, 166] on span ":r1jp:" at bounding box center [132, 168] width 5 height 5
click at [130, 166] on input "Replace outgoing products" at bounding box center [130, 166] width 0 height 0
radio input "true"
click at [318, 125] on icon "Close" at bounding box center [320, 126] width 7 height 7
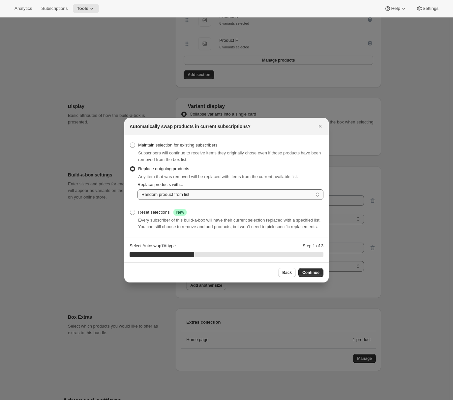
click at [256, 192] on select "Random product from list Matching product type Select specific replacements" at bounding box center [230, 195] width 186 height 11
click at [318, 276] on span "Continue" at bounding box center [310, 272] width 17 height 5
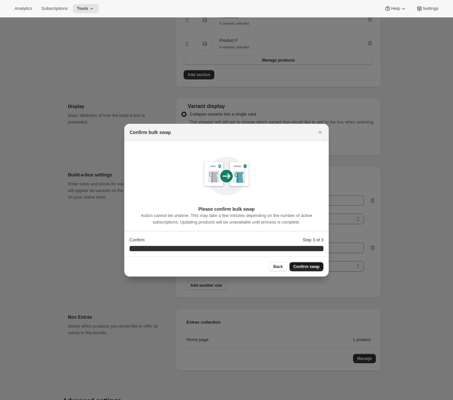
click at [317, 267] on span "Confirm swap" at bounding box center [306, 266] width 26 height 5
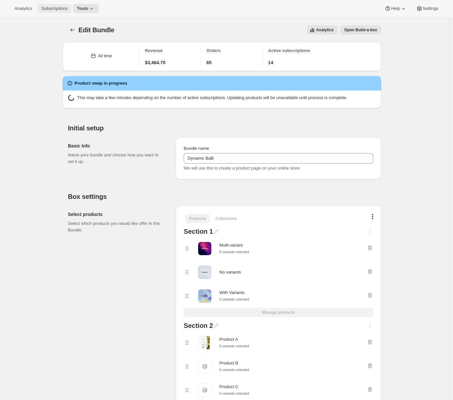
click at [61, 11] on button "Subscriptions" at bounding box center [54, 8] width 34 height 9
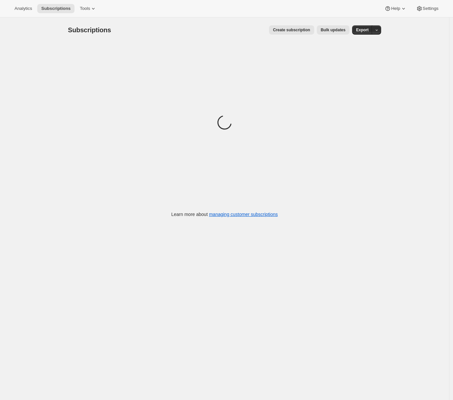
click at [331, 30] on span "Bulk updates" at bounding box center [333, 29] width 25 height 5
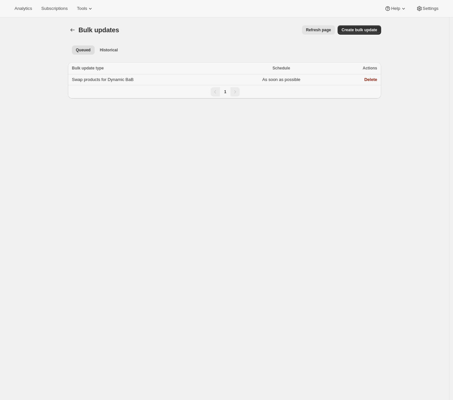
click at [105, 77] on span "Swap products for Dynamic BaB" at bounding box center [103, 79] width 62 height 5
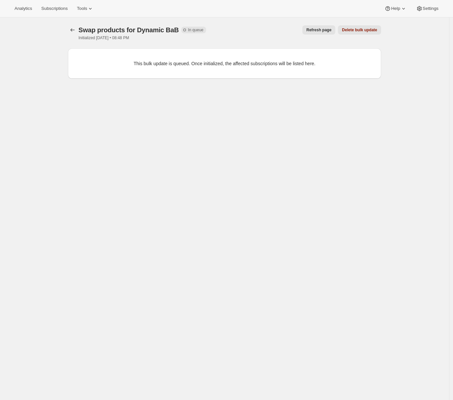
click at [324, 28] on span "Refresh page" at bounding box center [318, 29] width 25 height 5
click at [318, 33] on button "Refresh page" at bounding box center [318, 29] width 33 height 9
click at [316, 32] on span "Refresh page" at bounding box center [318, 29] width 25 height 5
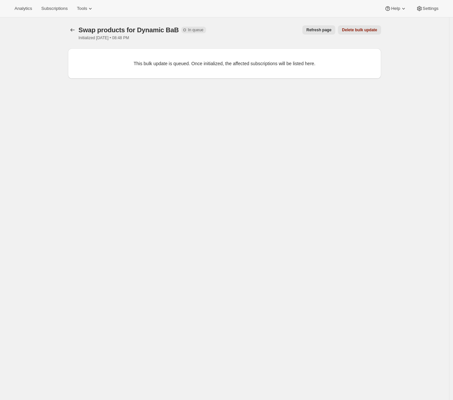
click at [316, 32] on span "Refresh page" at bounding box center [318, 29] width 25 height 5
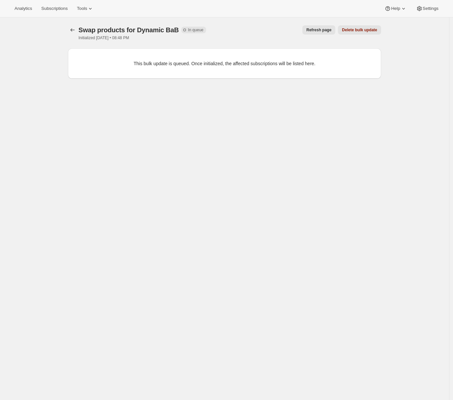
click at [316, 32] on span "Refresh page" at bounding box center [318, 29] width 25 height 5
click at [312, 31] on span "Refresh page" at bounding box center [318, 29] width 25 height 5
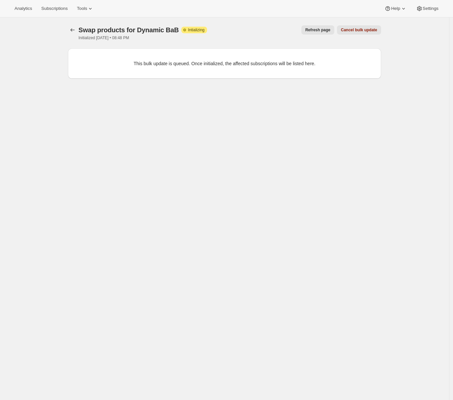
click at [311, 32] on span "Refresh page" at bounding box center [317, 29] width 25 height 5
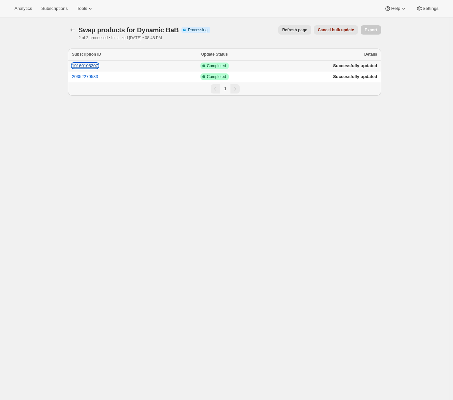
click at [85, 66] on button "19160105207" at bounding box center [85, 65] width 26 height 5
click at [78, 74] on button "20352270583" at bounding box center [85, 76] width 26 height 5
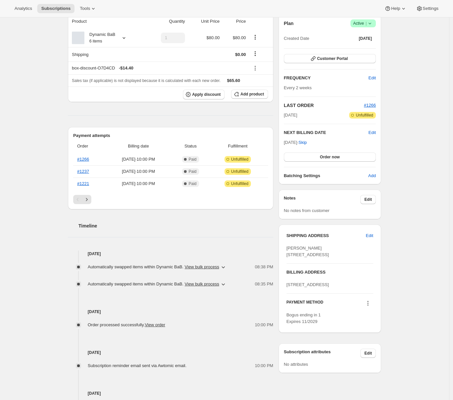
scroll to position [98, 0]
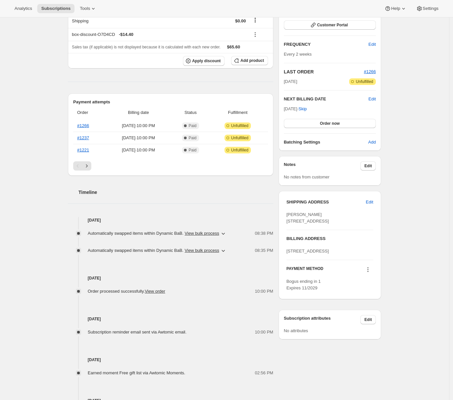
click at [226, 236] on icon "button" at bounding box center [223, 233] width 7 height 7
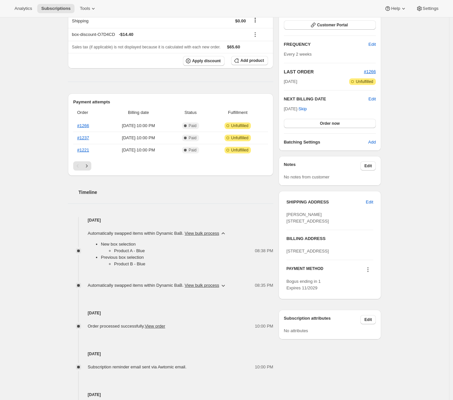
click at [226, 236] on icon "button" at bounding box center [223, 233] width 7 height 7
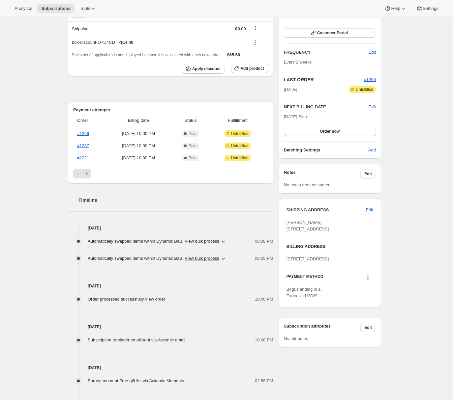
scroll to position [0, 0]
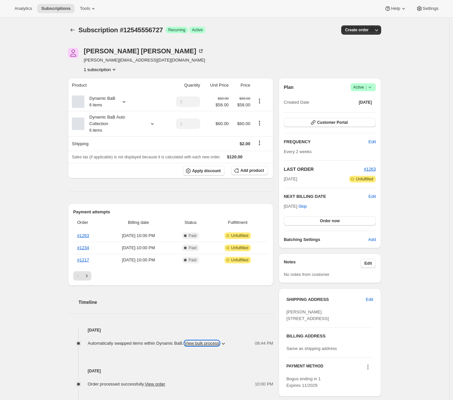
click at [219, 345] on button "View bulk process" at bounding box center [202, 343] width 35 height 5
click at [53, 332] on div "Subscription #12545556727. This page is ready Subscription #12545556727 Success…" at bounding box center [224, 301] width 449 height 568
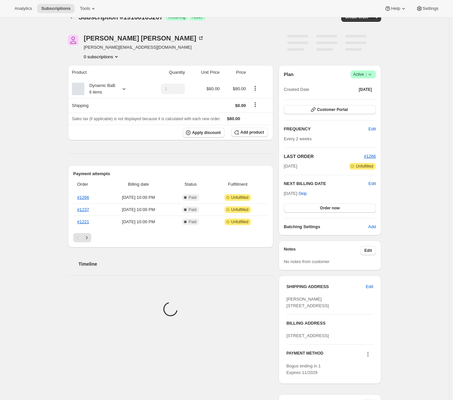
scroll to position [108, 0]
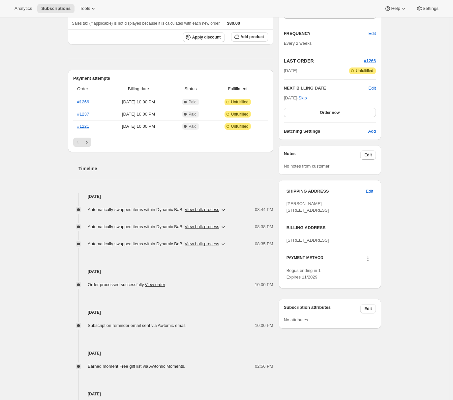
click at [226, 209] on icon "button" at bounding box center [223, 210] width 7 height 7
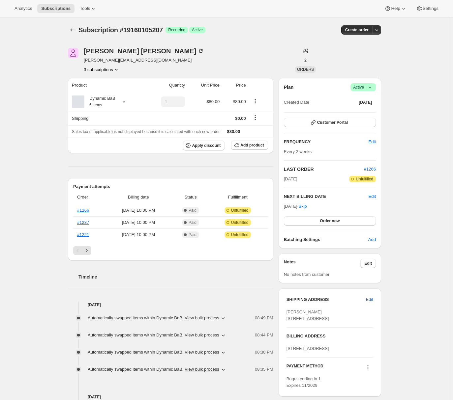
click at [226, 318] on icon "button" at bounding box center [223, 318] width 7 height 7
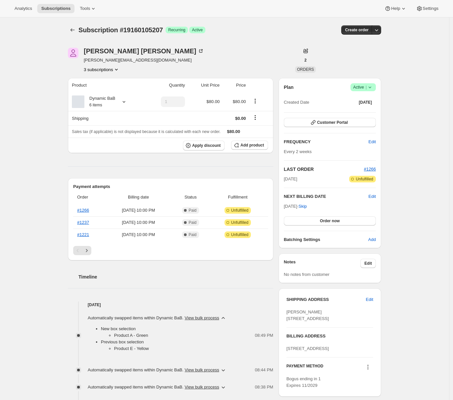
click at [226, 317] on icon "button" at bounding box center [223, 318] width 7 height 7
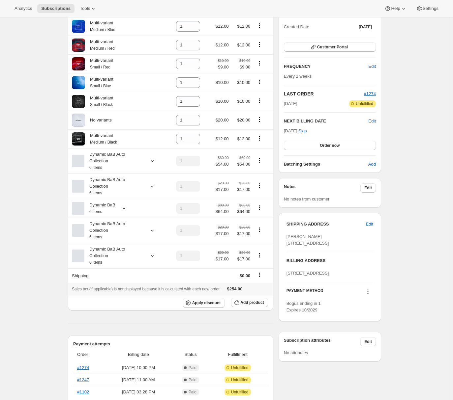
scroll to position [235, 0]
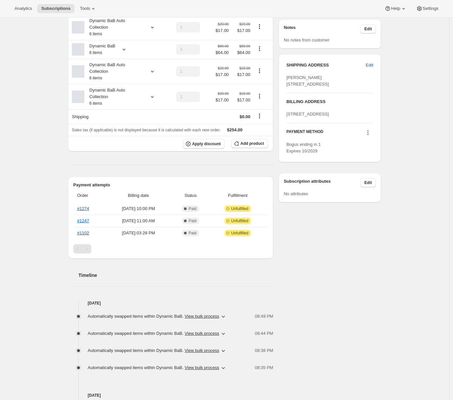
click at [226, 320] on icon "button" at bounding box center [223, 316] width 7 height 7
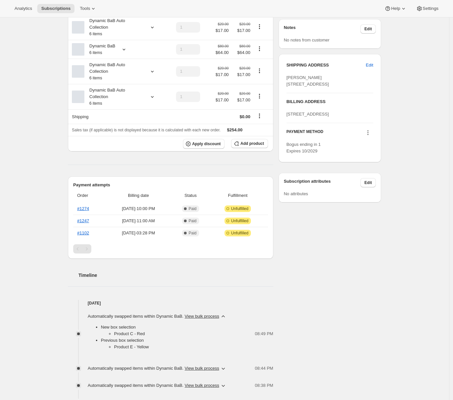
click at [226, 320] on icon "button" at bounding box center [223, 316] width 7 height 7
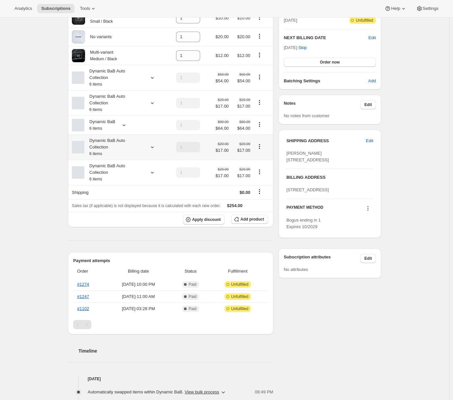
scroll to position [0, 0]
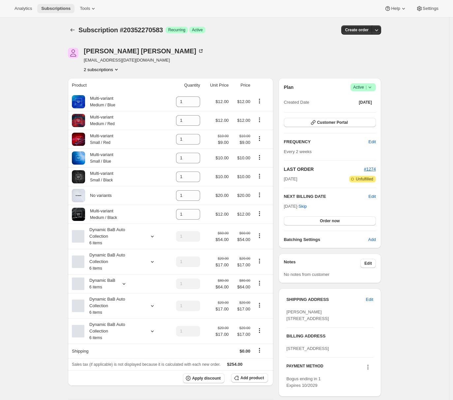
click at [63, 8] on span "Subscriptions" at bounding box center [55, 8] width 29 height 5
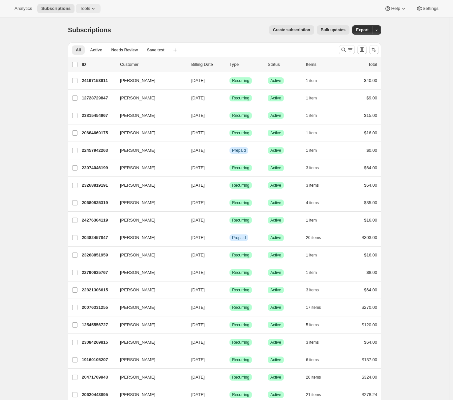
click at [83, 12] on button "Tools" at bounding box center [88, 8] width 25 height 9
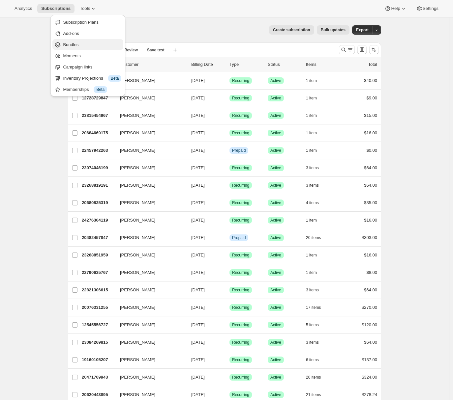
click at [95, 45] on span "Bundles" at bounding box center [92, 45] width 58 height 7
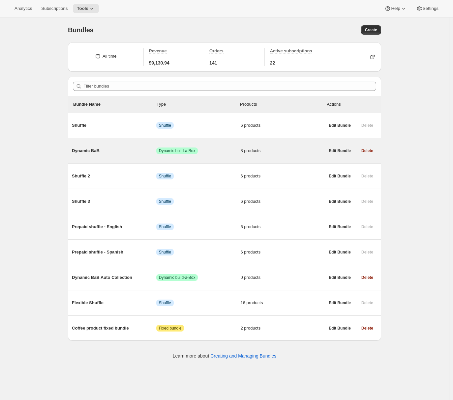
click at [122, 156] on div "Dynamic BaB Success Dynamic build-a-Box 8 products" at bounding box center [198, 150] width 253 height 17
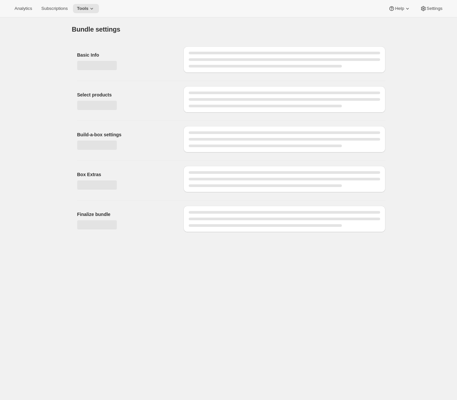
type input "Dynamic BaB"
radio input "true"
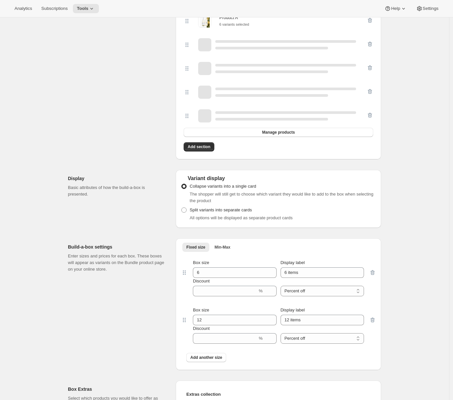
scroll to position [313, 0]
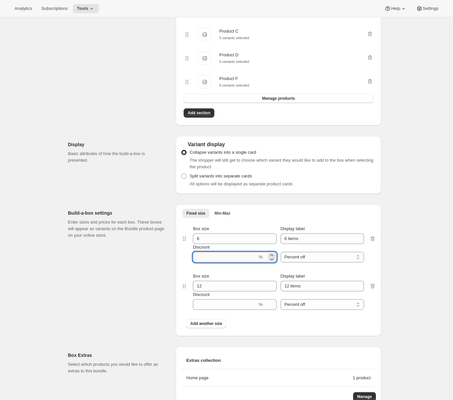
click at [211, 262] on input "Discount" at bounding box center [225, 257] width 65 height 11
type input "5"
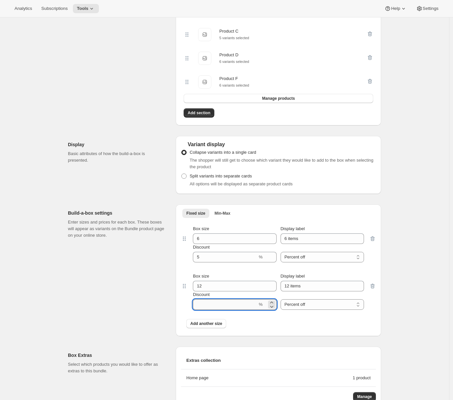
click at [211, 305] on input "Discount" at bounding box center [225, 305] width 65 height 11
type input "10"
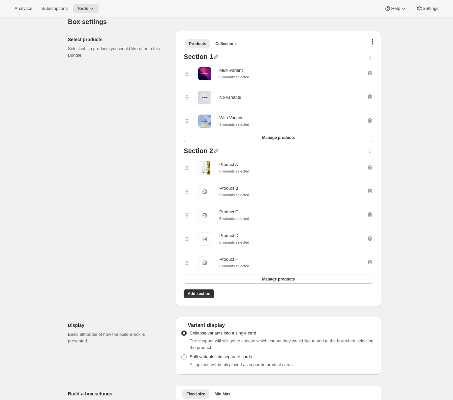
scroll to position [166, 0]
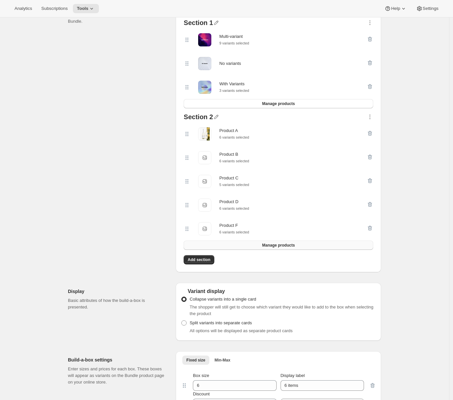
click at [256, 248] on button "Manage products" at bounding box center [279, 245] width 190 height 9
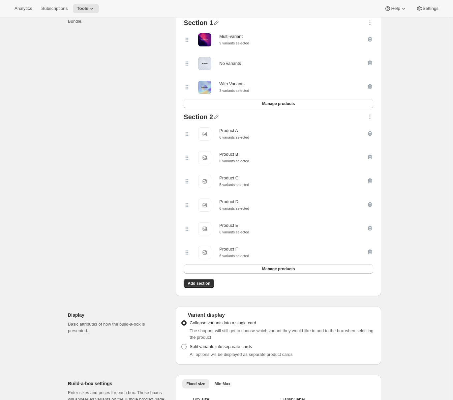
scroll to position [0, 0]
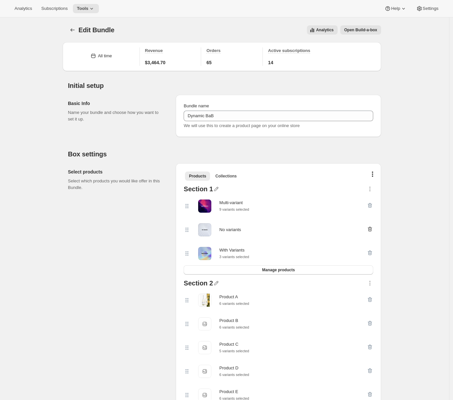
click at [371, 230] on icon "button" at bounding box center [370, 230] width 1 height 2
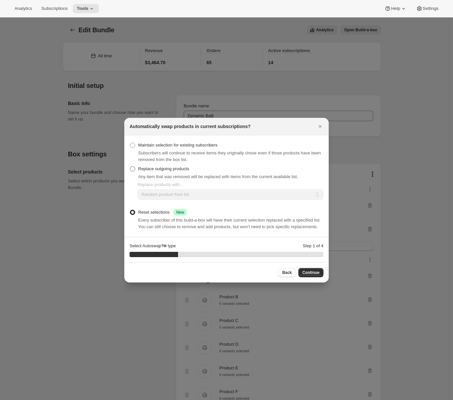
click at [164, 167] on span "Replace outgoing products" at bounding box center [163, 168] width 51 height 5
click at [130, 167] on input "Replace outgoing products" at bounding box center [130, 166] width 0 height 0
radio input "true"
click at [170, 190] on select "Random product from list Matching product type Select specific replacements" at bounding box center [230, 195] width 186 height 11
select select "selection"
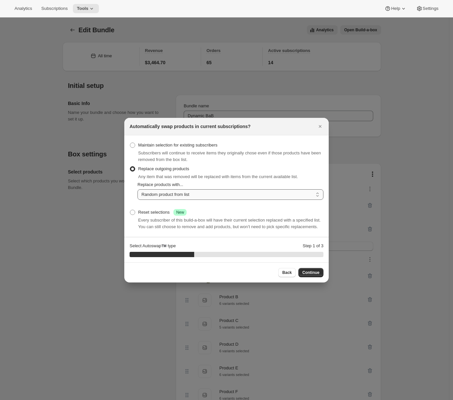
click at [137, 190] on select "Random product from list Matching product type Select specific replacements" at bounding box center [230, 195] width 186 height 11
click at [313, 276] on span "Continue" at bounding box center [310, 272] width 17 height 5
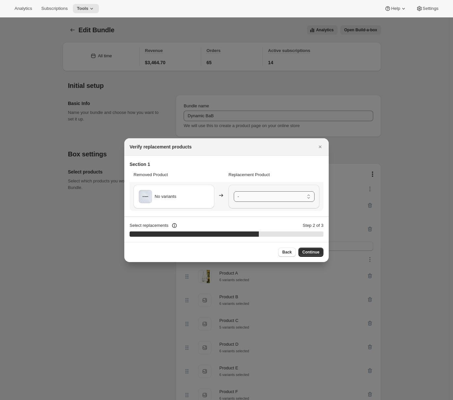
click at [263, 198] on select "- Multi-variant - Small / Red Multi-variant - Small / Blue Multi-variant - Smal…" at bounding box center [274, 197] width 81 height 11
click at [308, 252] on span "Continue" at bounding box center [310, 252] width 17 height 5
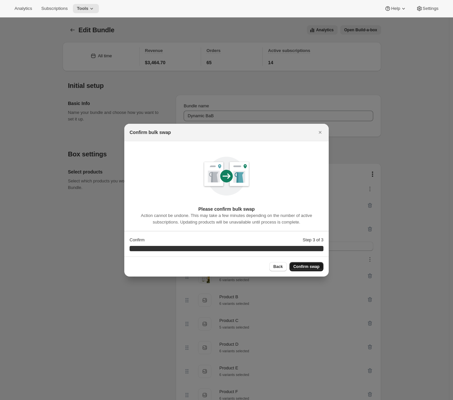
click at [309, 268] on span "Confirm swap" at bounding box center [306, 266] width 26 height 5
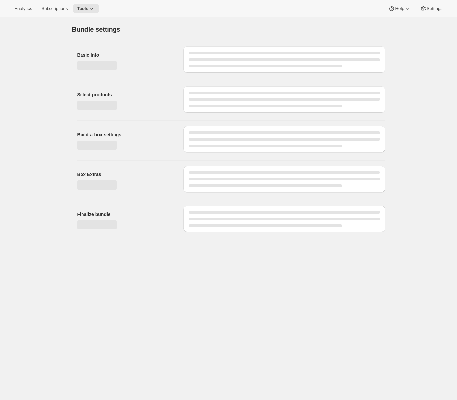
type input "Dynamic BaB"
radio input "true"
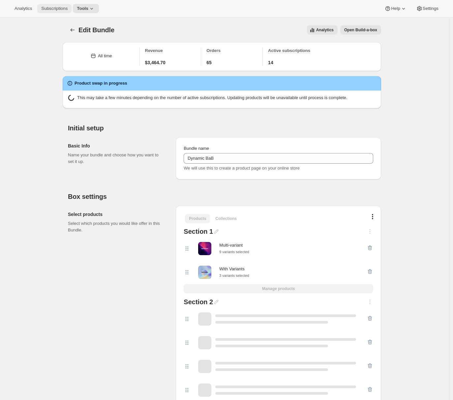
click at [56, 7] on span "Subscriptions" at bounding box center [54, 8] width 26 height 5
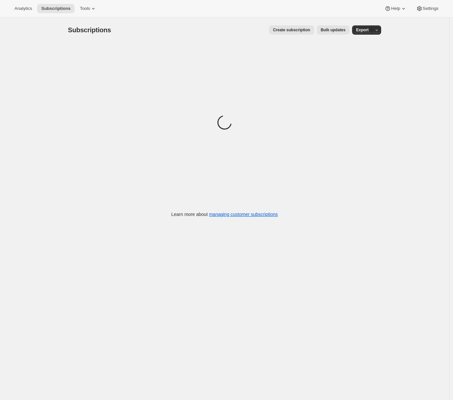
click at [328, 31] on span "Bulk updates" at bounding box center [333, 29] width 25 height 5
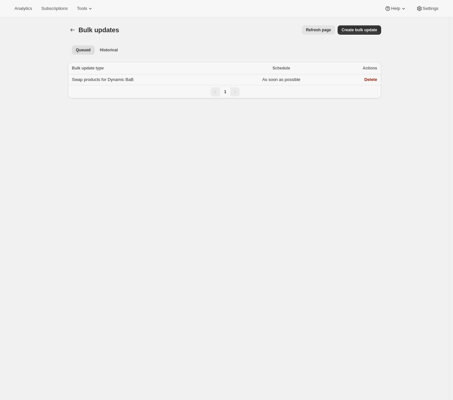
click at [141, 81] on td "Swap products for Dynamic BaB" at bounding box center [149, 79] width 163 height 11
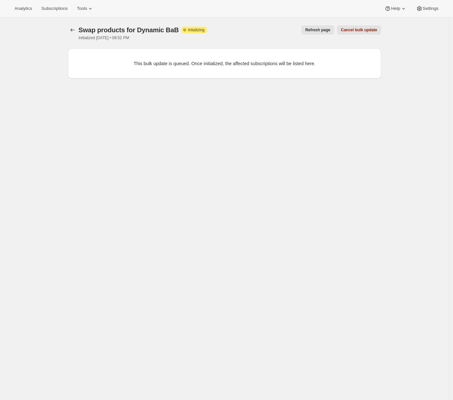
click at [314, 30] on span "Refresh page" at bounding box center [317, 29] width 25 height 5
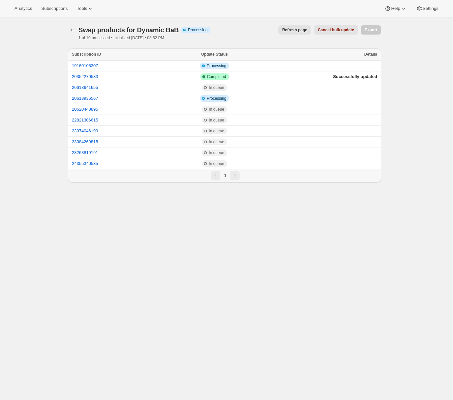
click at [289, 31] on span "Refresh page" at bounding box center [294, 29] width 25 height 5
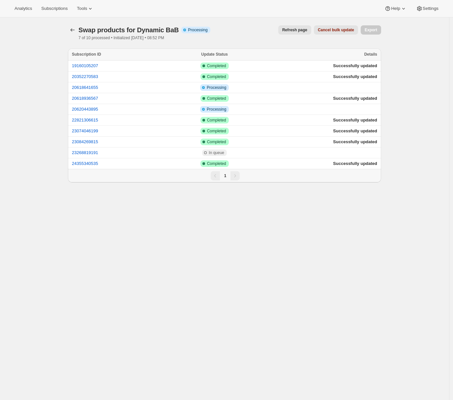
click at [289, 31] on span "Refresh page" at bounding box center [294, 29] width 25 height 5
click at [287, 32] on span "Refresh page" at bounding box center [294, 29] width 25 height 5
click at [287, 33] on button "Refresh page" at bounding box center [294, 29] width 33 height 9
click at [286, 34] on button "Refresh page" at bounding box center [294, 29] width 33 height 9
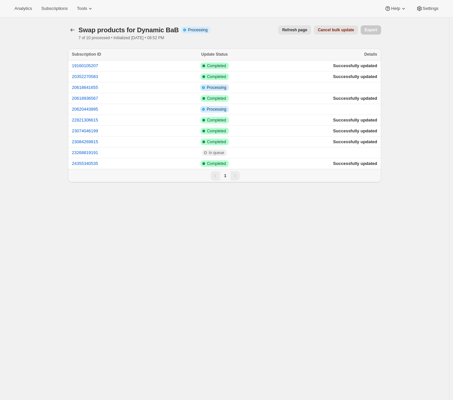
click at [301, 29] on span "Refresh page" at bounding box center [294, 29] width 25 height 5
click at [294, 32] on span "Refresh page" at bounding box center [294, 29] width 25 height 5
click at [288, 31] on span "Refresh page" at bounding box center [294, 29] width 25 height 5
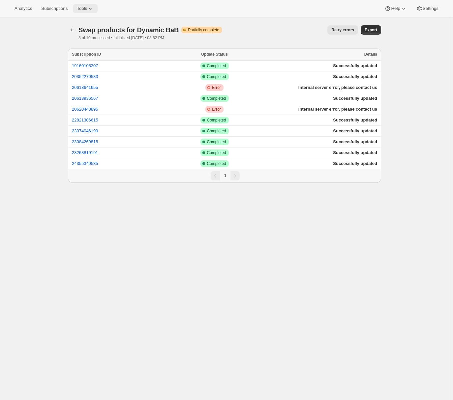
click at [92, 10] on icon at bounding box center [90, 8] width 7 height 7
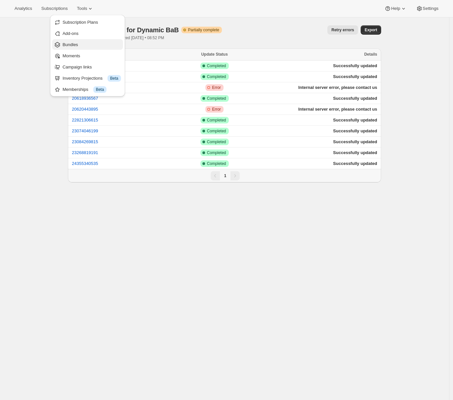
click at [80, 43] on span "Bundles" at bounding box center [92, 45] width 58 height 7
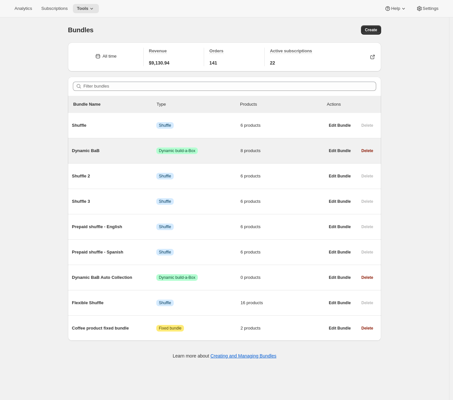
click at [133, 148] on span "Dynamic BaB" at bounding box center [114, 151] width 84 height 7
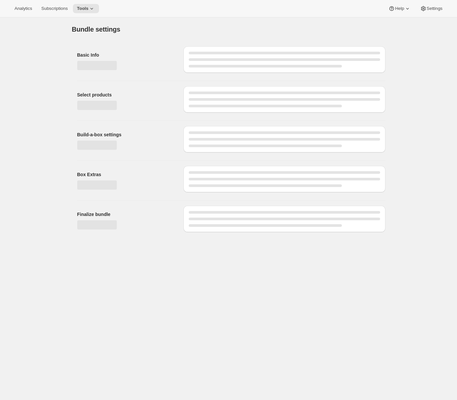
type input "Dynamic BaB"
radio input "true"
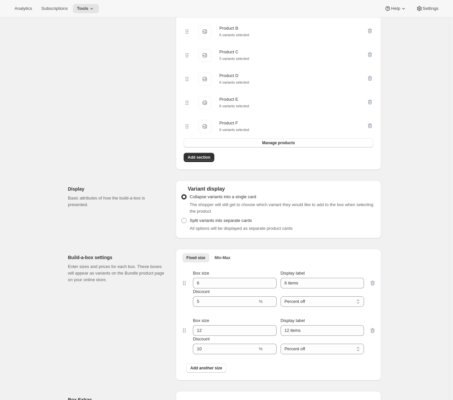
scroll to position [72, 0]
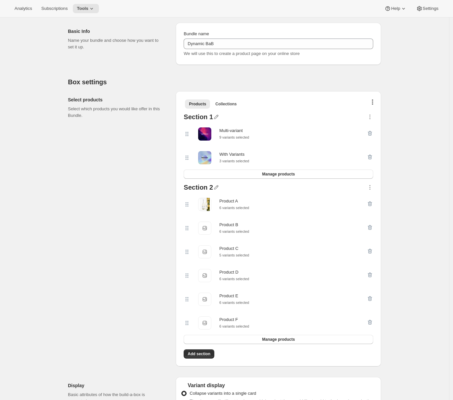
click at [373, 103] on icon "button" at bounding box center [372, 102] width 1 height 5
click at [359, 115] on span "Bulk Autoswap for existing subscribers" at bounding box center [371, 115] width 73 height 5
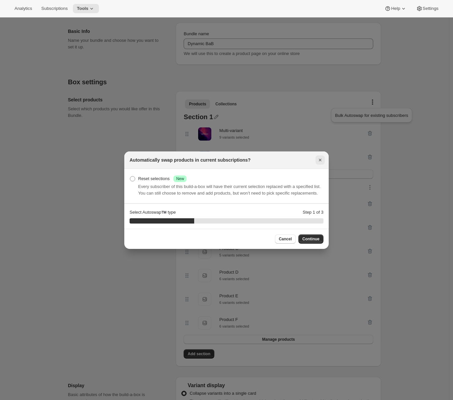
click at [319, 157] on icon "Close" at bounding box center [320, 160] width 7 height 7
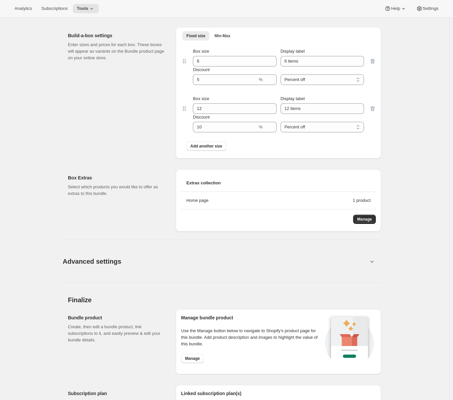
scroll to position [580, 0]
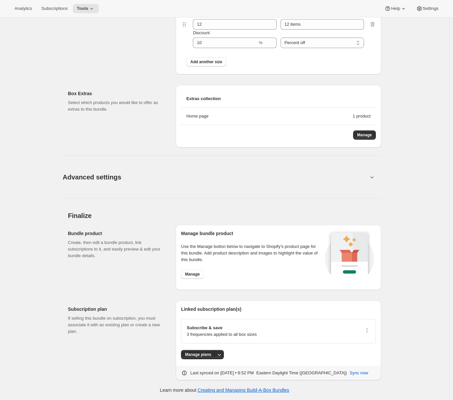
click at [260, 176] on button "Advanced settings" at bounding box center [215, 176] width 313 height 25
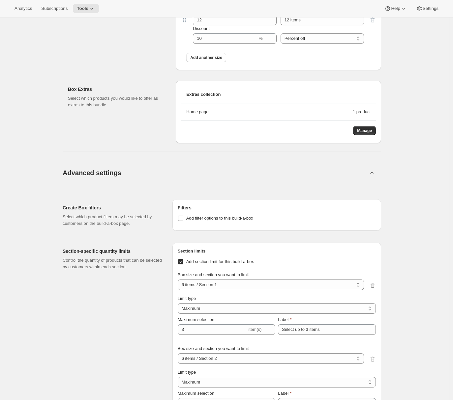
click at [189, 264] on span "Add section limit for this build-a-box" at bounding box center [220, 261] width 68 height 5
click at [183, 265] on input "Add section limit for this build-a-box" at bounding box center [180, 261] width 5 height 5
checkbox input "false"
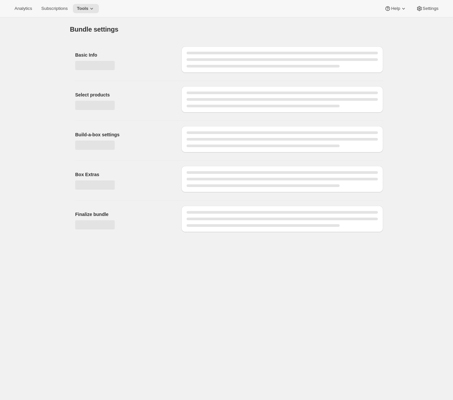
scroll to position [0, 0]
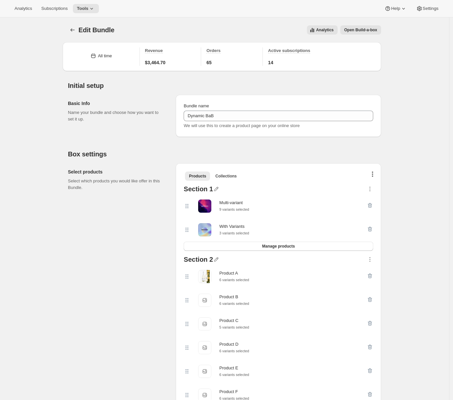
click at [373, 174] on icon "button" at bounding box center [372, 174] width 1 height 5
click at [366, 186] on span "Bulk Autoswap for existing subscribers" at bounding box center [371, 187] width 73 height 5
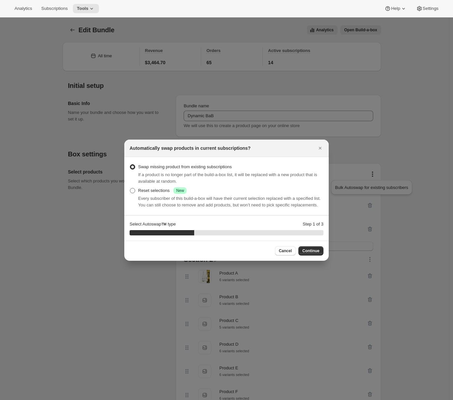
click at [167, 188] on div "Reset selections Success New" at bounding box center [162, 191] width 48 height 7
click at [130, 188] on input "Reset selections Success New" at bounding box center [130, 188] width 0 height 0
radio input "true"
drag, startPoint x: 204, startPoint y: 163, endPoint x: 207, endPoint y: 165, distance: 4.0
click at [204, 164] on span "Swap missing product from existing subscriptions" at bounding box center [185, 166] width 94 height 5
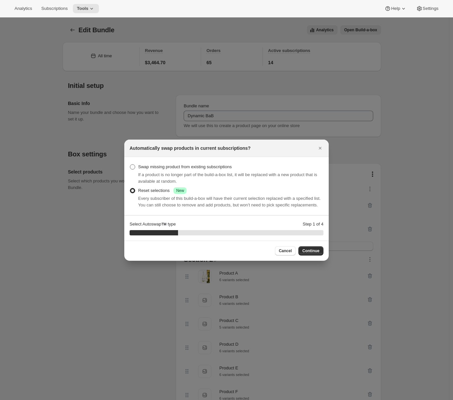
click at [130, 164] on input "Swap missing product from existing subscriptions" at bounding box center [130, 164] width 0 height 0
radio input "true"
click at [314, 253] on span "Continue" at bounding box center [310, 251] width 17 height 5
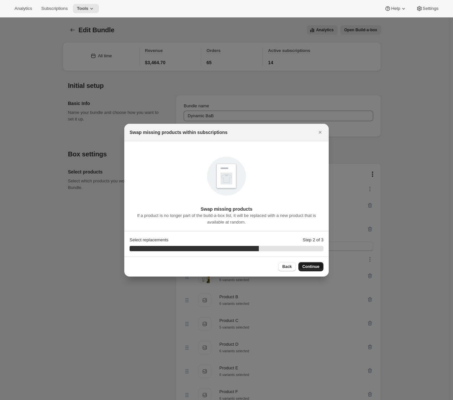
click at [309, 267] on span "Continue" at bounding box center [310, 266] width 17 height 5
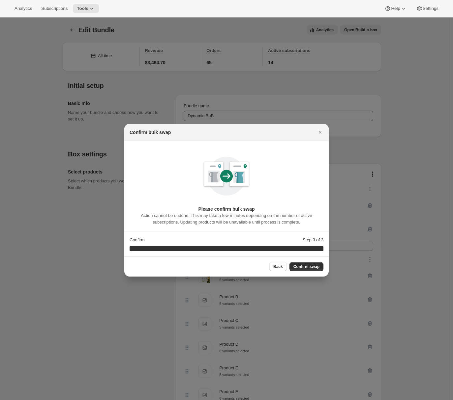
click at [310, 266] on span "Confirm swap" at bounding box center [306, 266] width 26 height 5
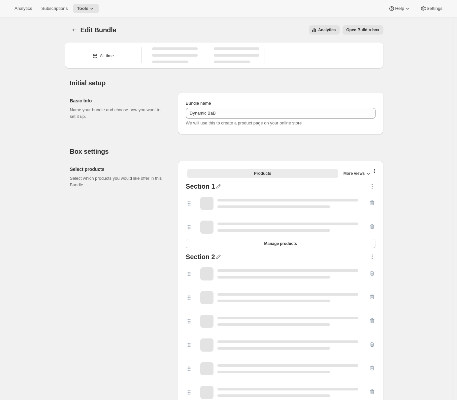
type input "Dynamic BaB"
radio input "true"
